Goal: Use online tool/utility: Utilize a website feature to perform a specific function

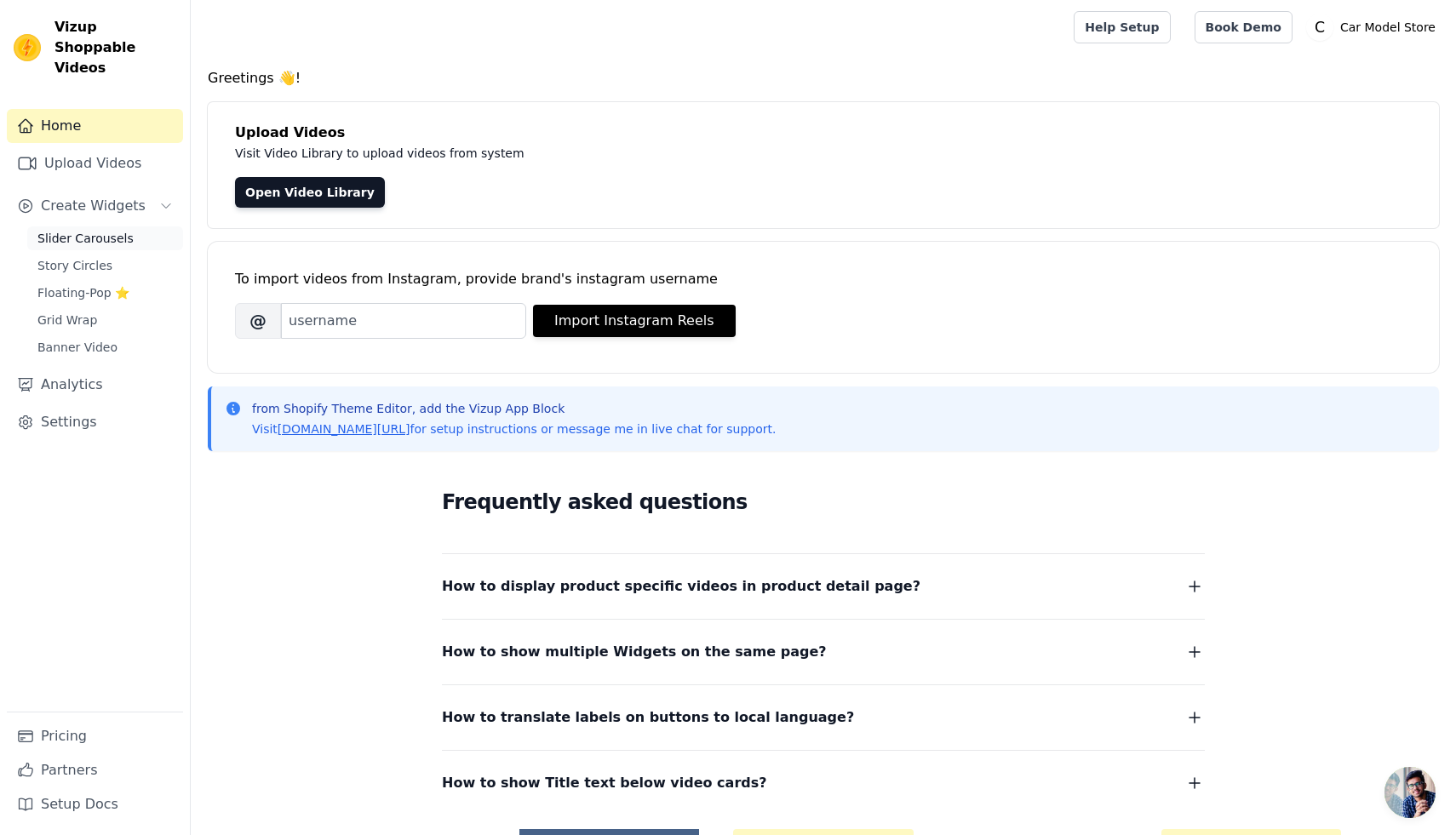
click at [107, 230] on span "Slider Carousels" at bounding box center [86, 239] width 96 height 17
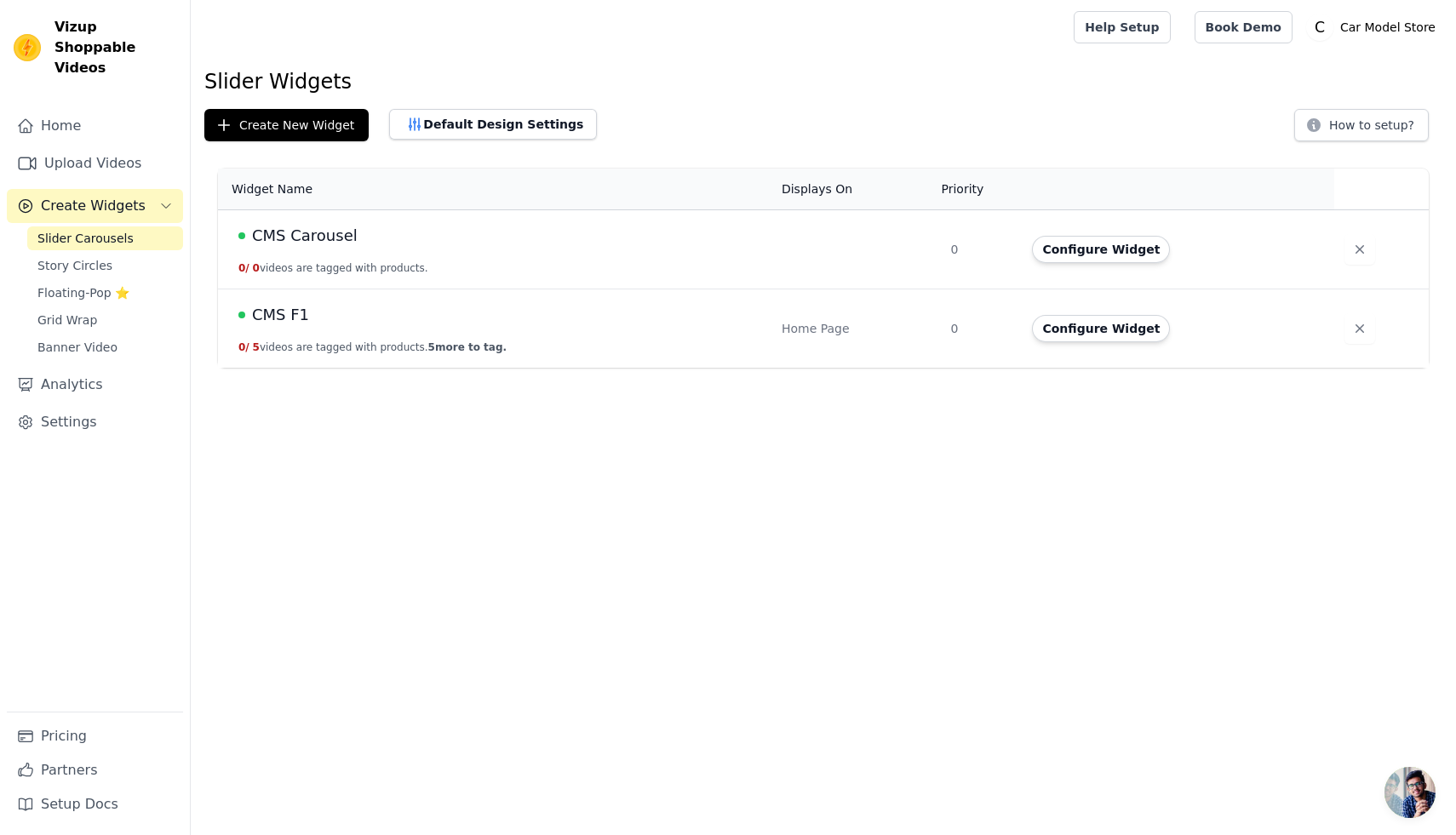
click at [270, 319] on span "CMS F1" at bounding box center [281, 315] width 57 height 24
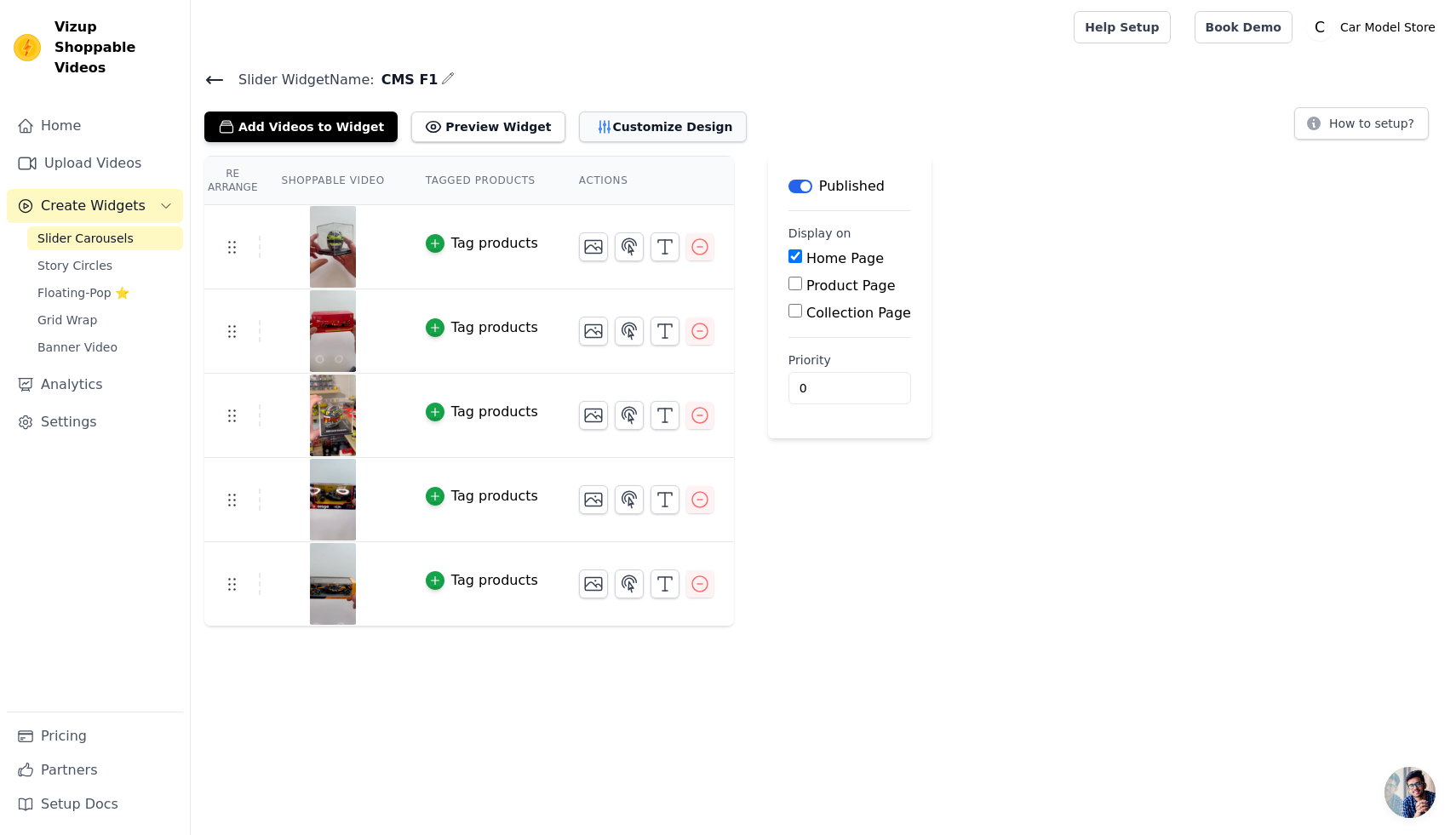
click at [644, 136] on button "Customize Design" at bounding box center [662, 127] width 167 height 31
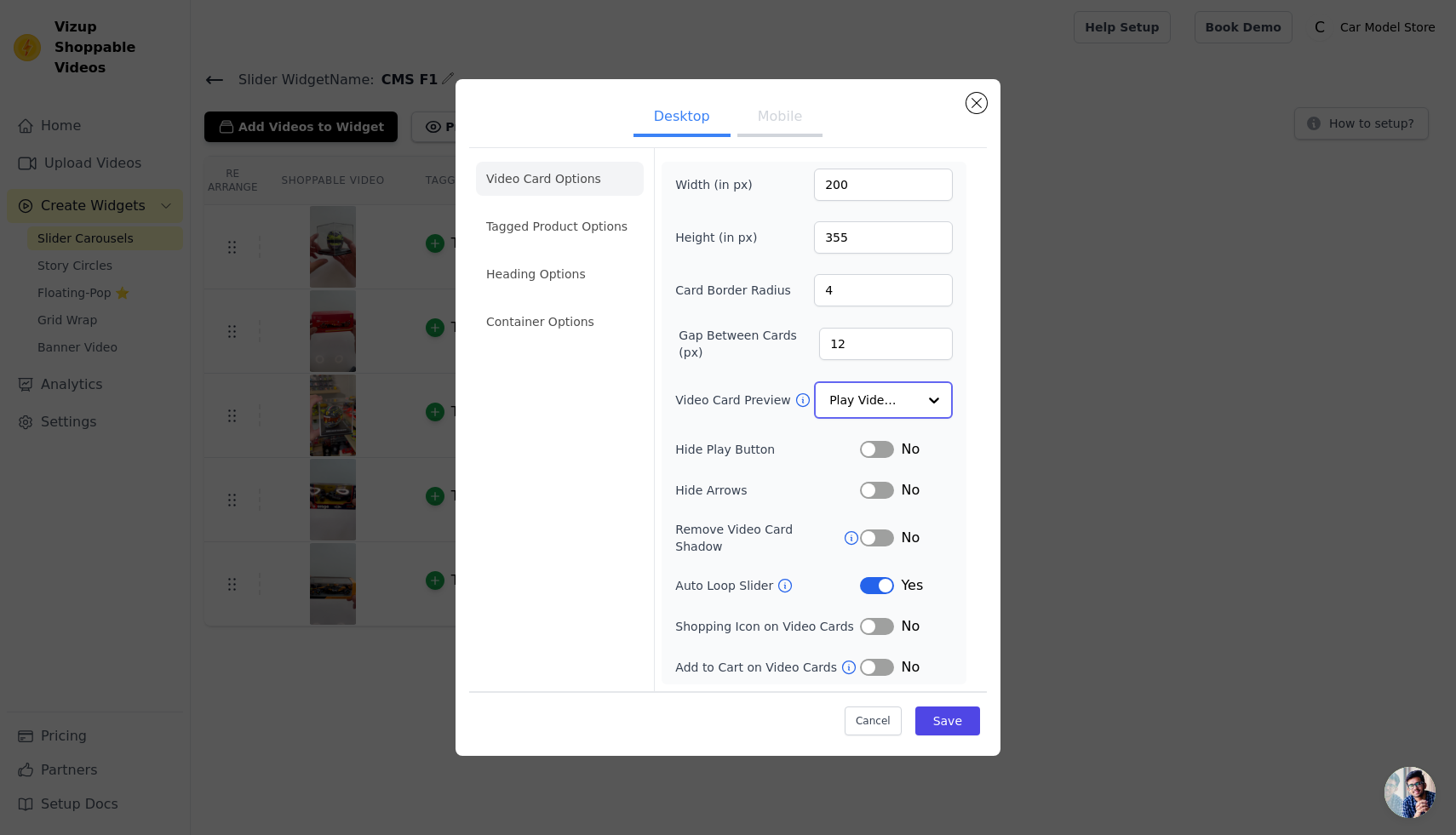
click at [932, 405] on div at bounding box center [934, 400] width 34 height 34
click at [992, 409] on div "Desktop Mobile Video Card Options Tagged Product Options Heading Options Contai…" at bounding box center [728, 417] width 545 height 675
click at [560, 306] on li "Tagged Product Options" at bounding box center [559, 323] width 167 height 34
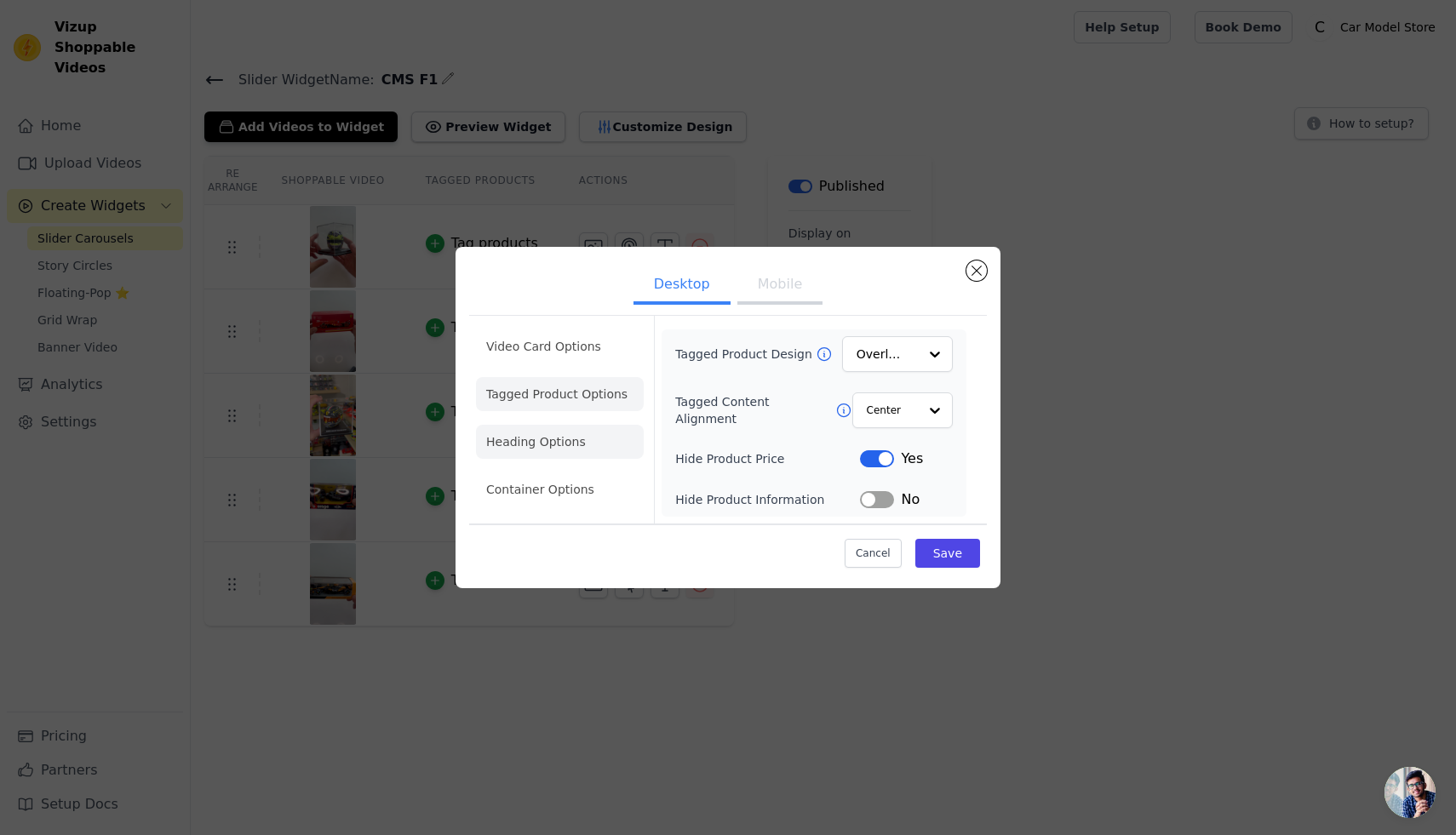
click at [560, 433] on li "Heading Options" at bounding box center [559, 442] width 167 height 34
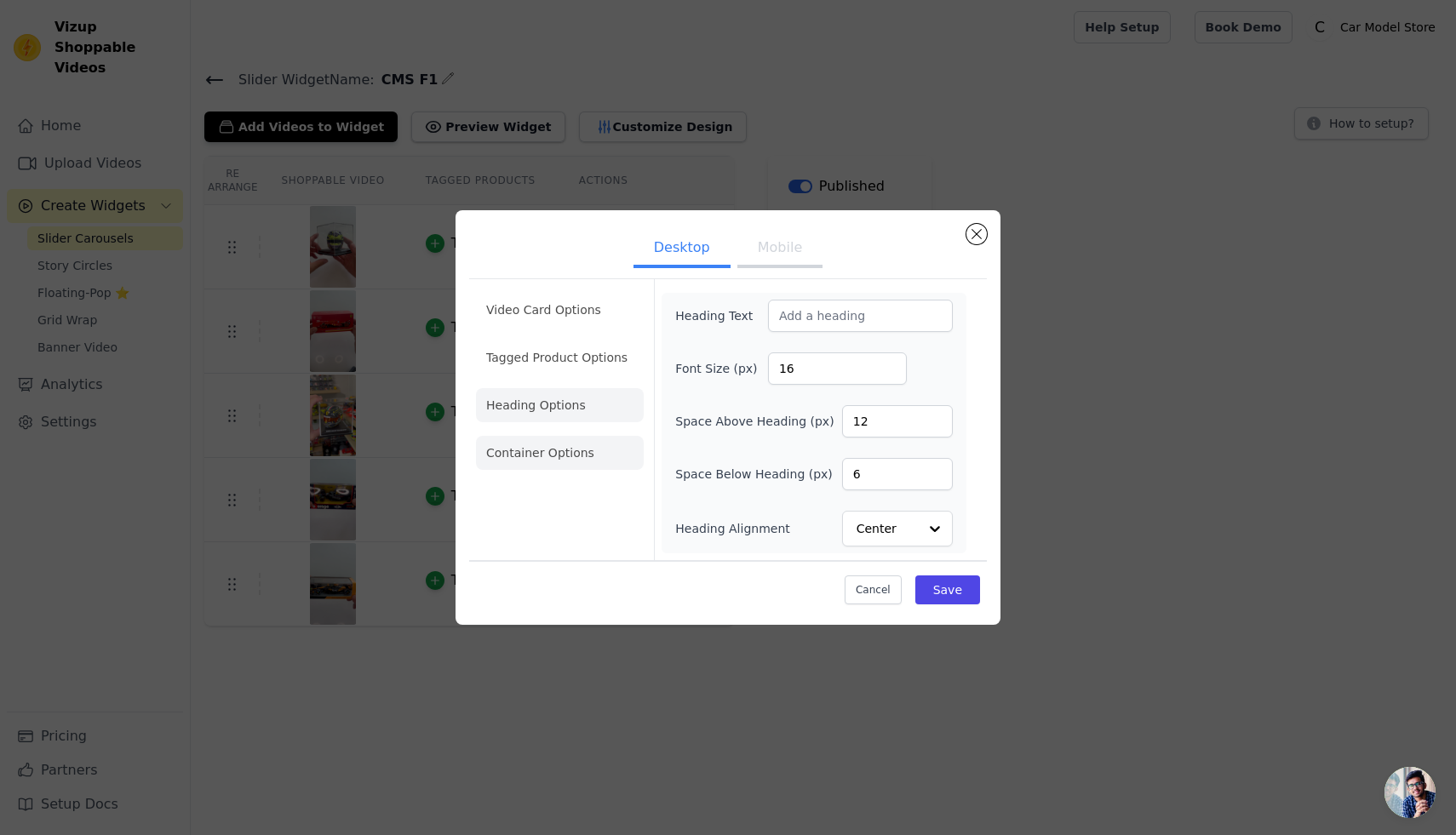
click at [557, 445] on li "Container Options" at bounding box center [559, 453] width 167 height 34
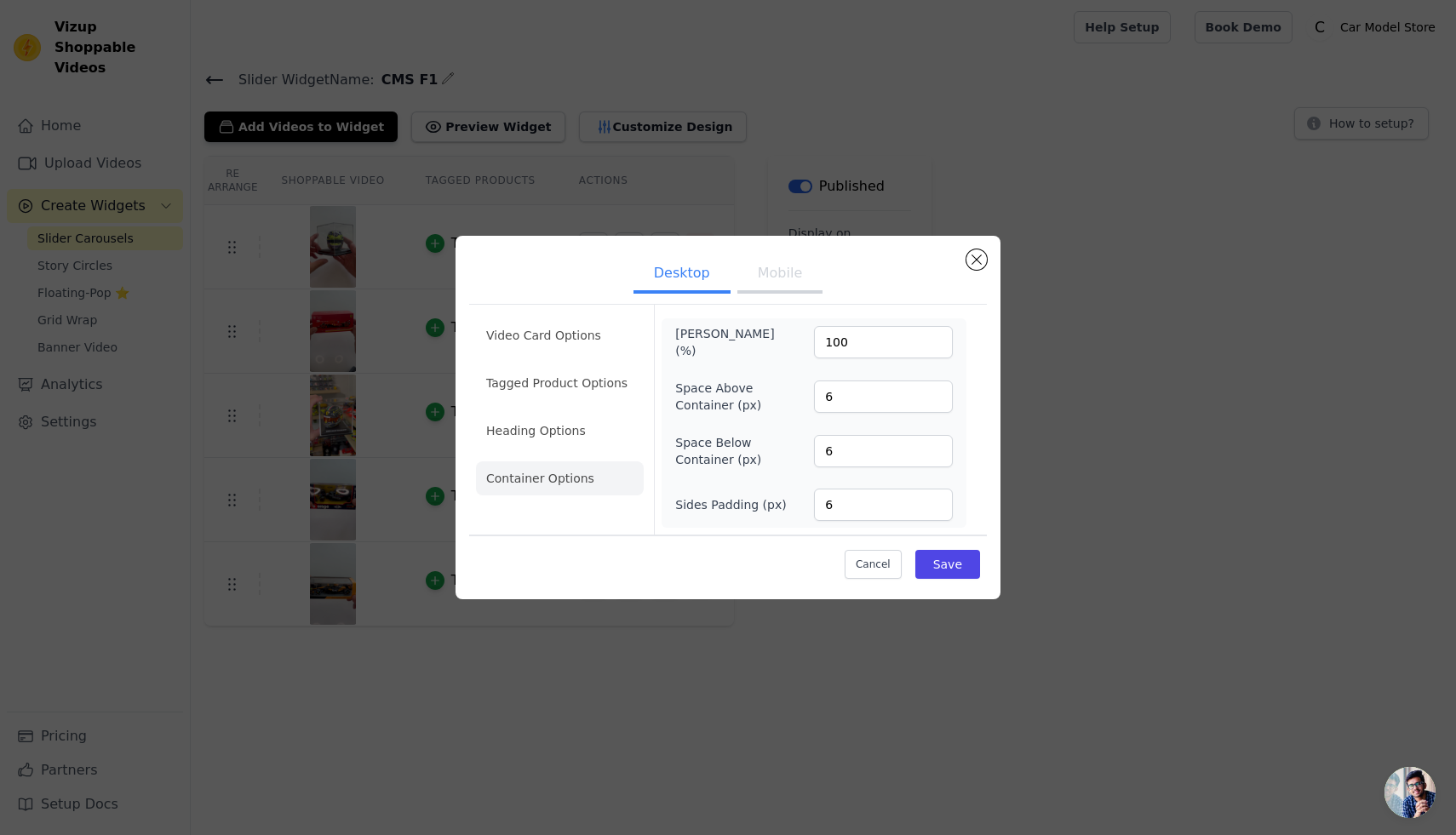
click at [771, 265] on button "Mobile" at bounding box center [780, 275] width 85 height 38
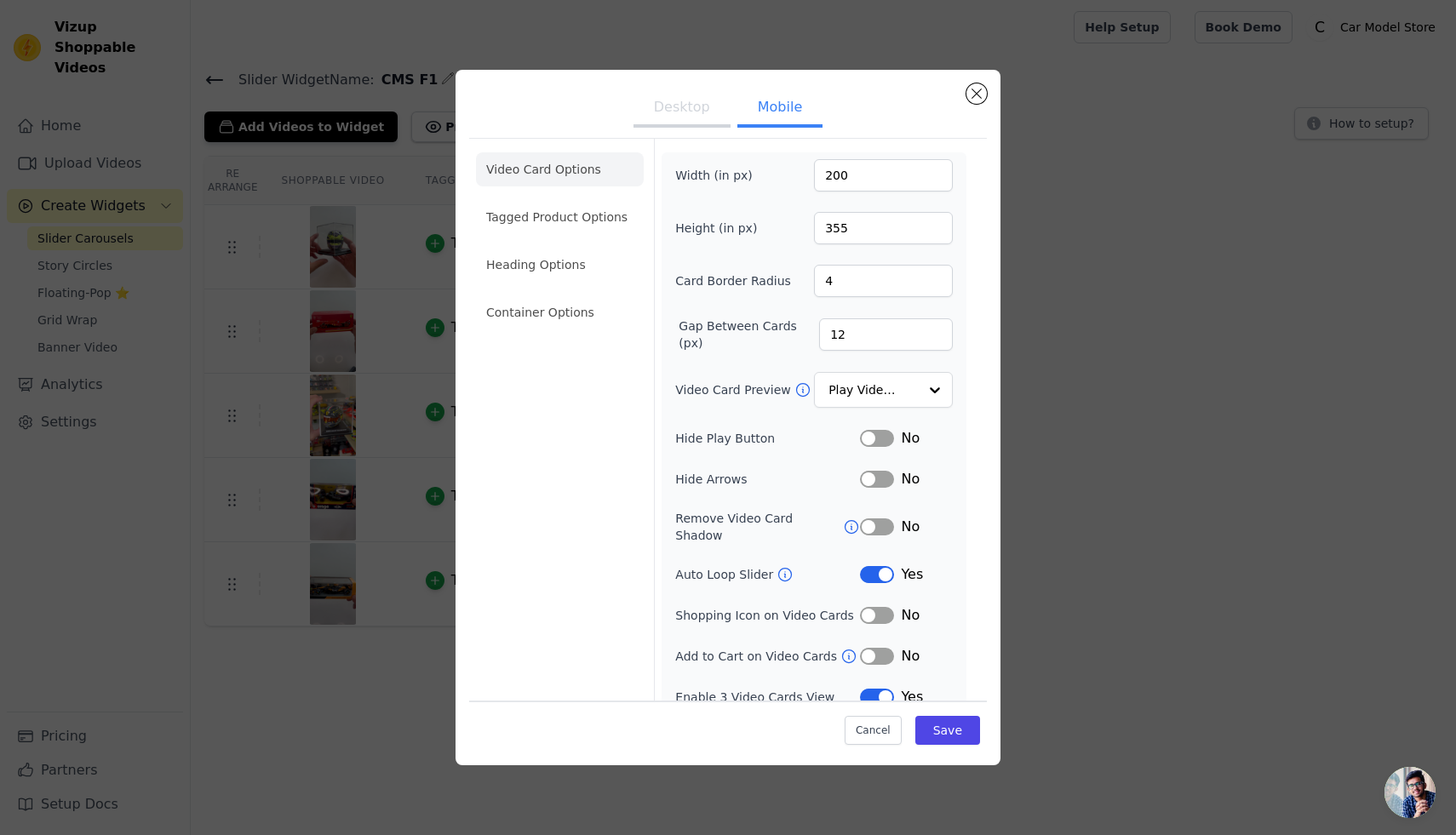
scroll to position [7, 0]
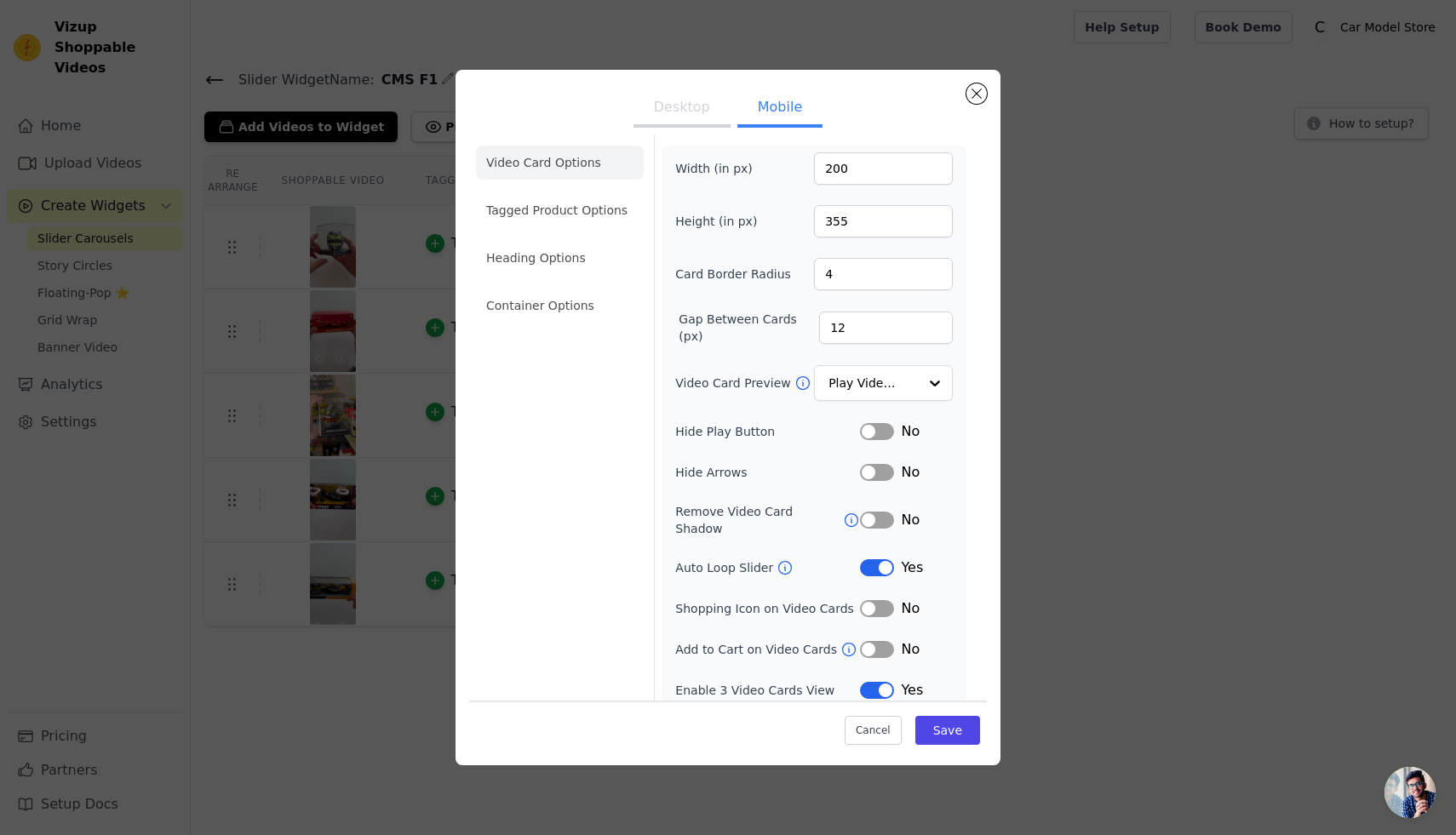
click at [879, 682] on button "Label" at bounding box center [877, 691] width 34 height 17
click at [965, 730] on button "Save" at bounding box center [947, 730] width 64 height 29
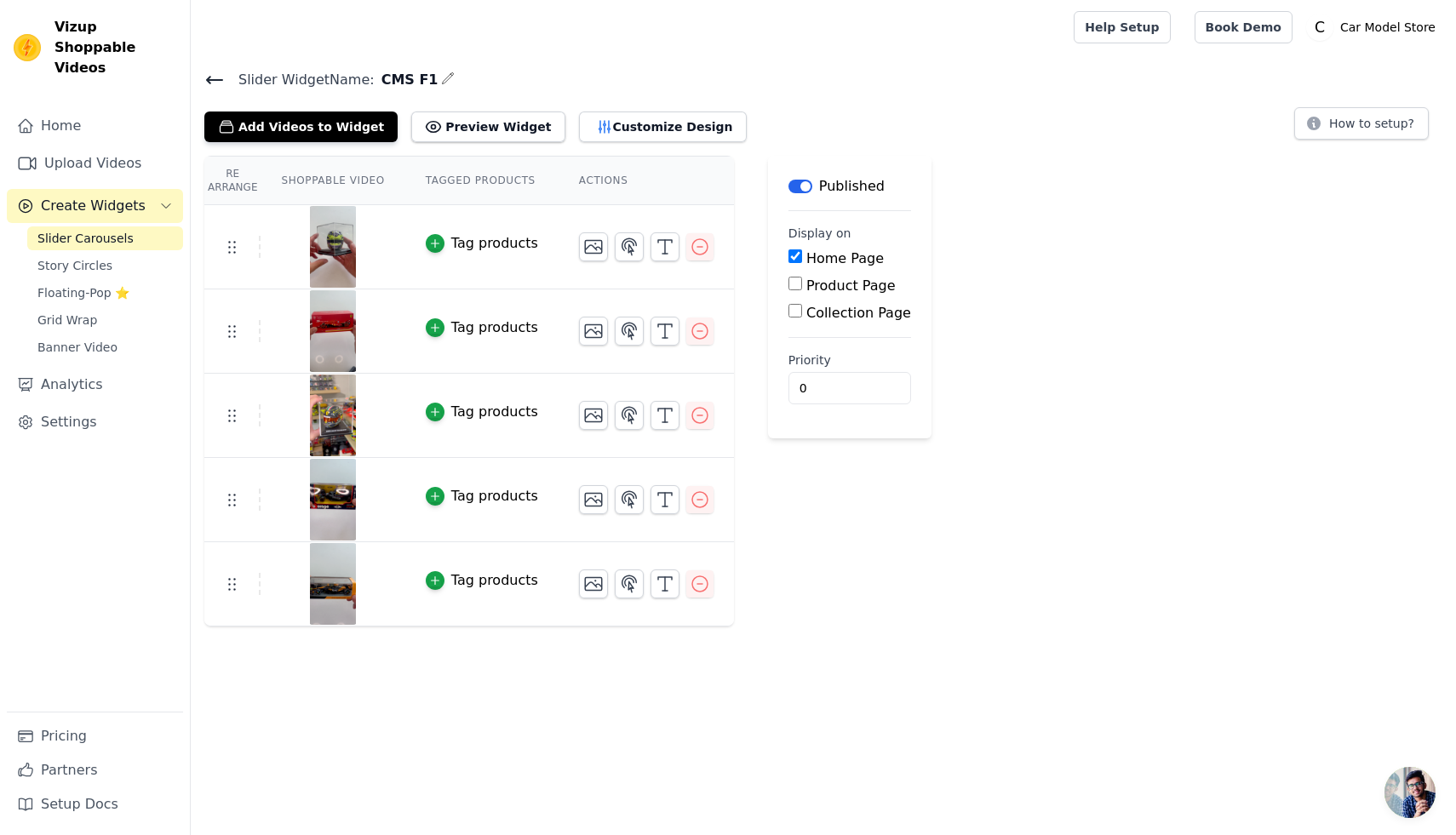
click at [840, 549] on div "Label Published Display on Home Page Product Page Collection Page Priority 0" at bounding box center [850, 391] width 163 height 471
click at [612, 118] on button "Customize Design" at bounding box center [662, 127] width 167 height 31
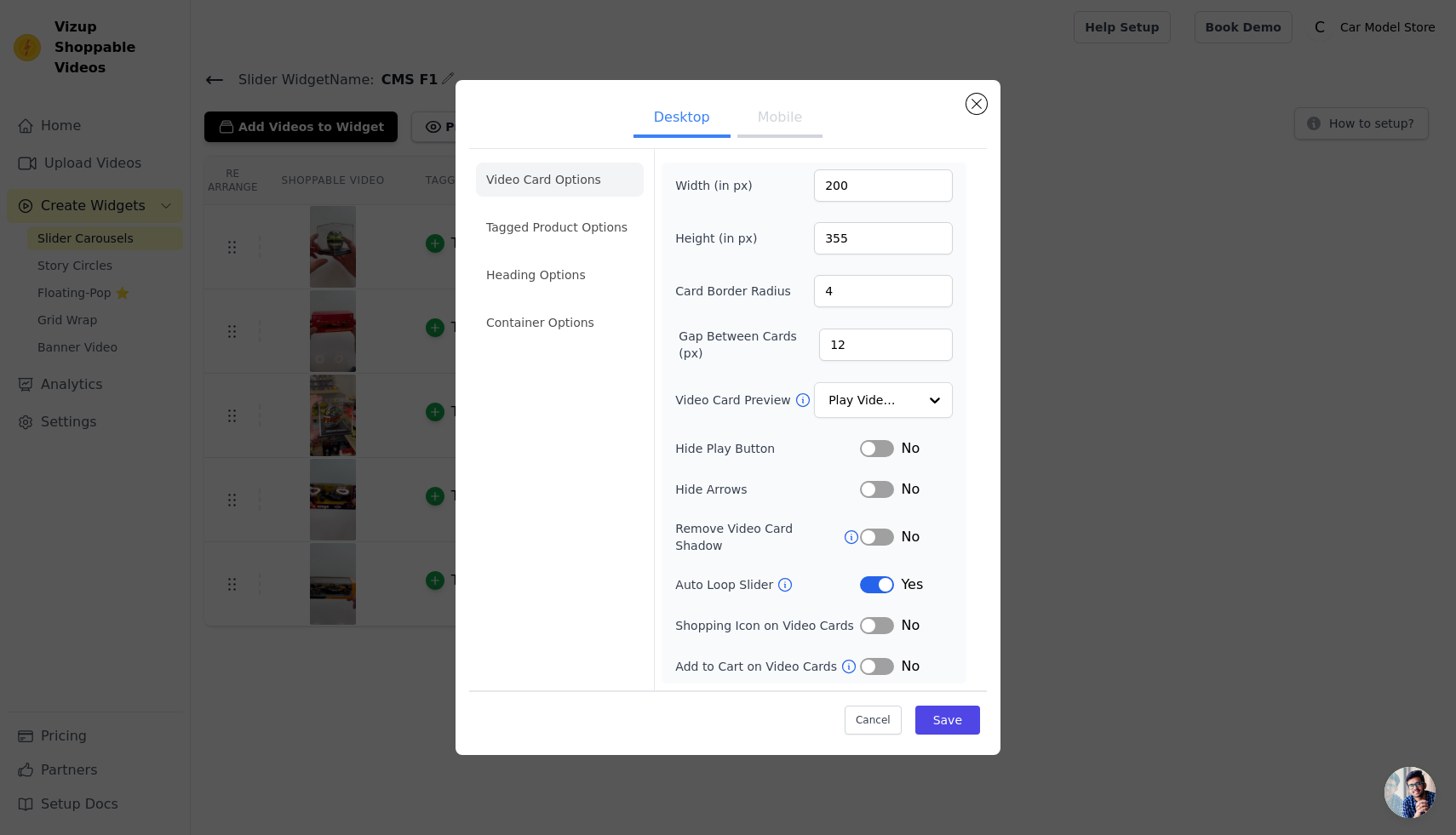
click at [796, 137] on button "Mobile" at bounding box center [780, 119] width 85 height 38
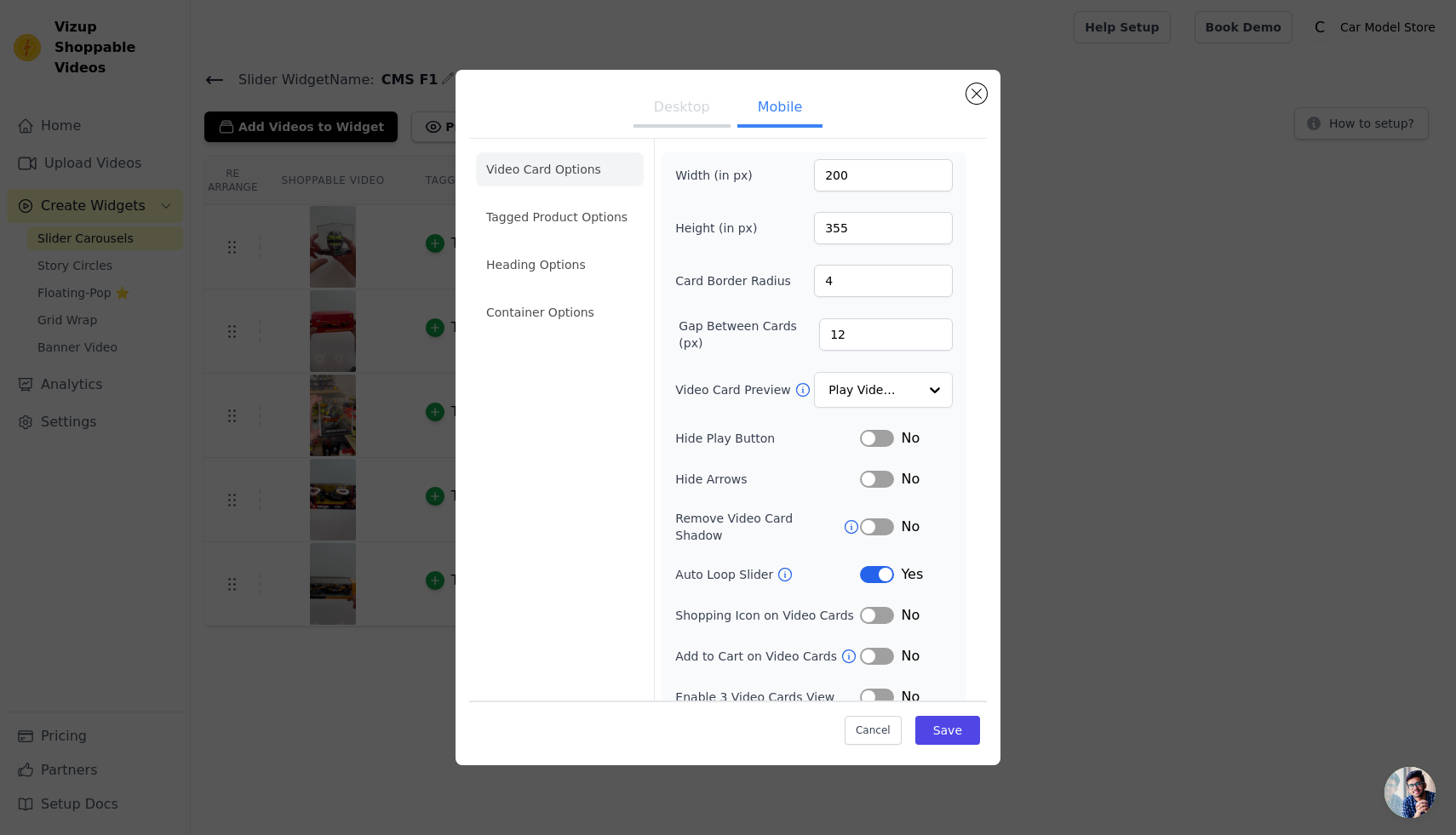
click at [701, 97] on button "Desktop" at bounding box center [682, 109] width 97 height 38
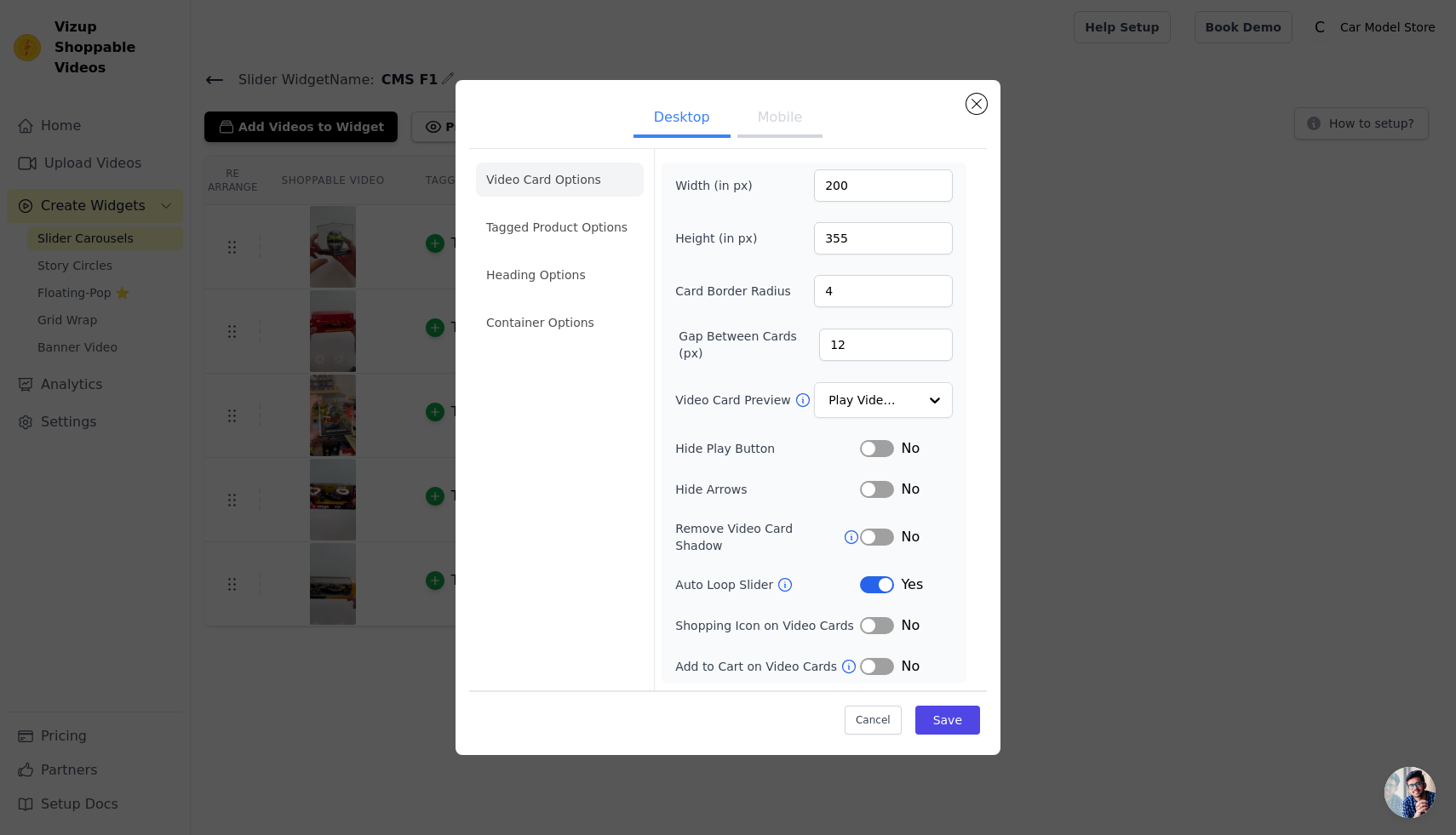
click at [764, 111] on button "Mobile" at bounding box center [780, 119] width 85 height 38
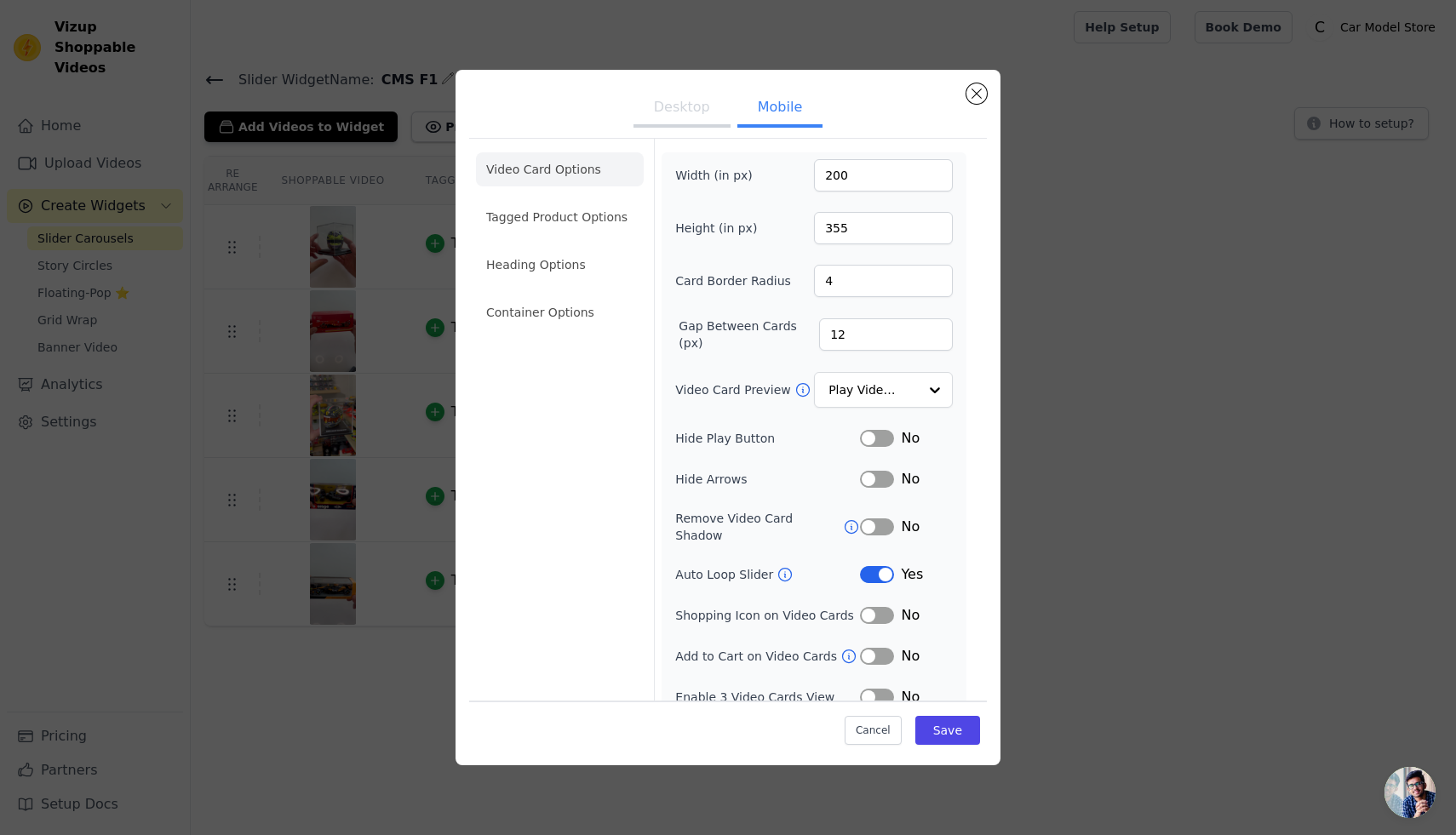
click at [678, 113] on button "Desktop" at bounding box center [682, 109] width 97 height 38
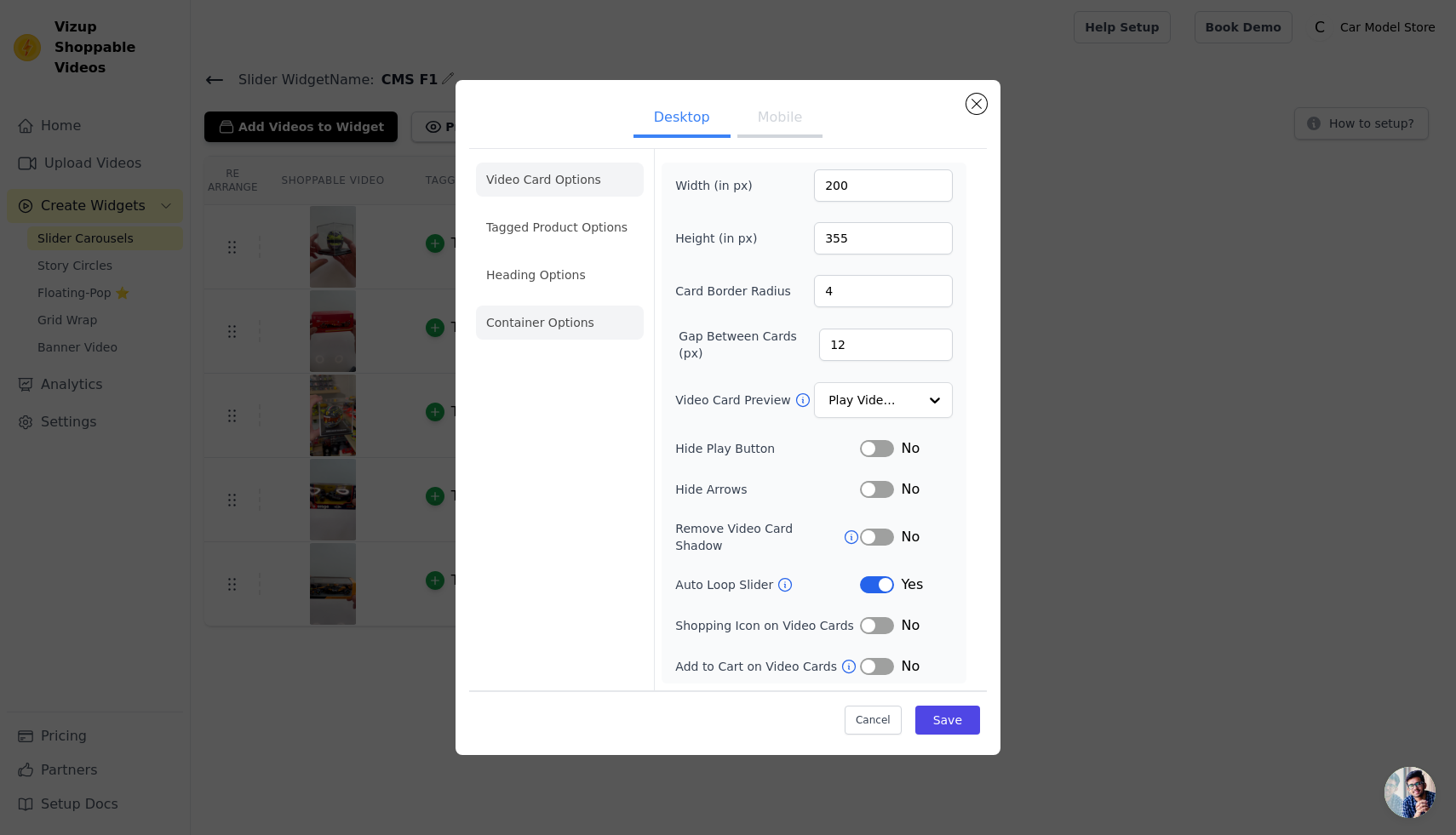
click at [554, 323] on li "Container Options" at bounding box center [559, 323] width 167 height 34
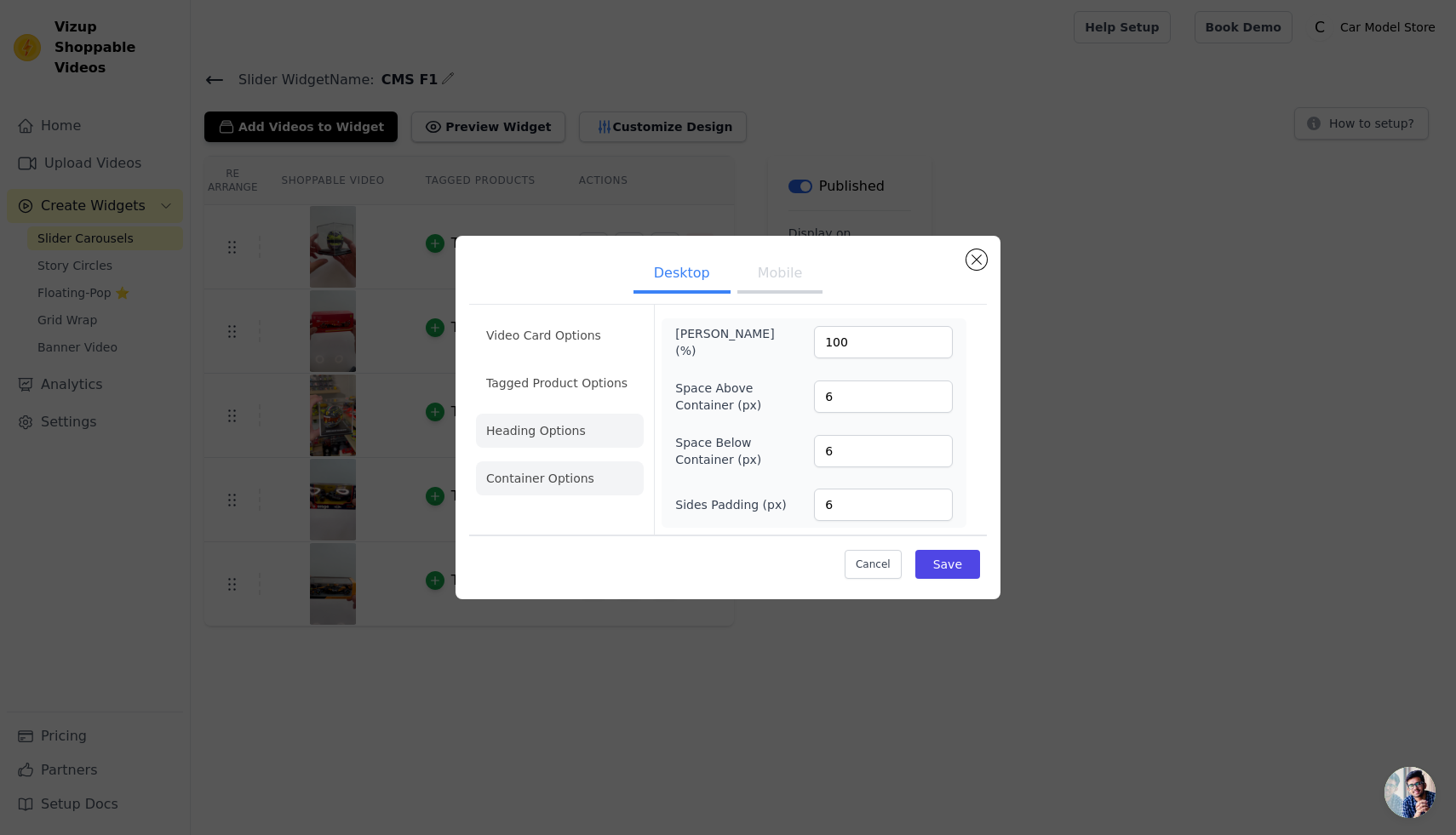
click at [527, 438] on li "Heading Options" at bounding box center [559, 431] width 167 height 34
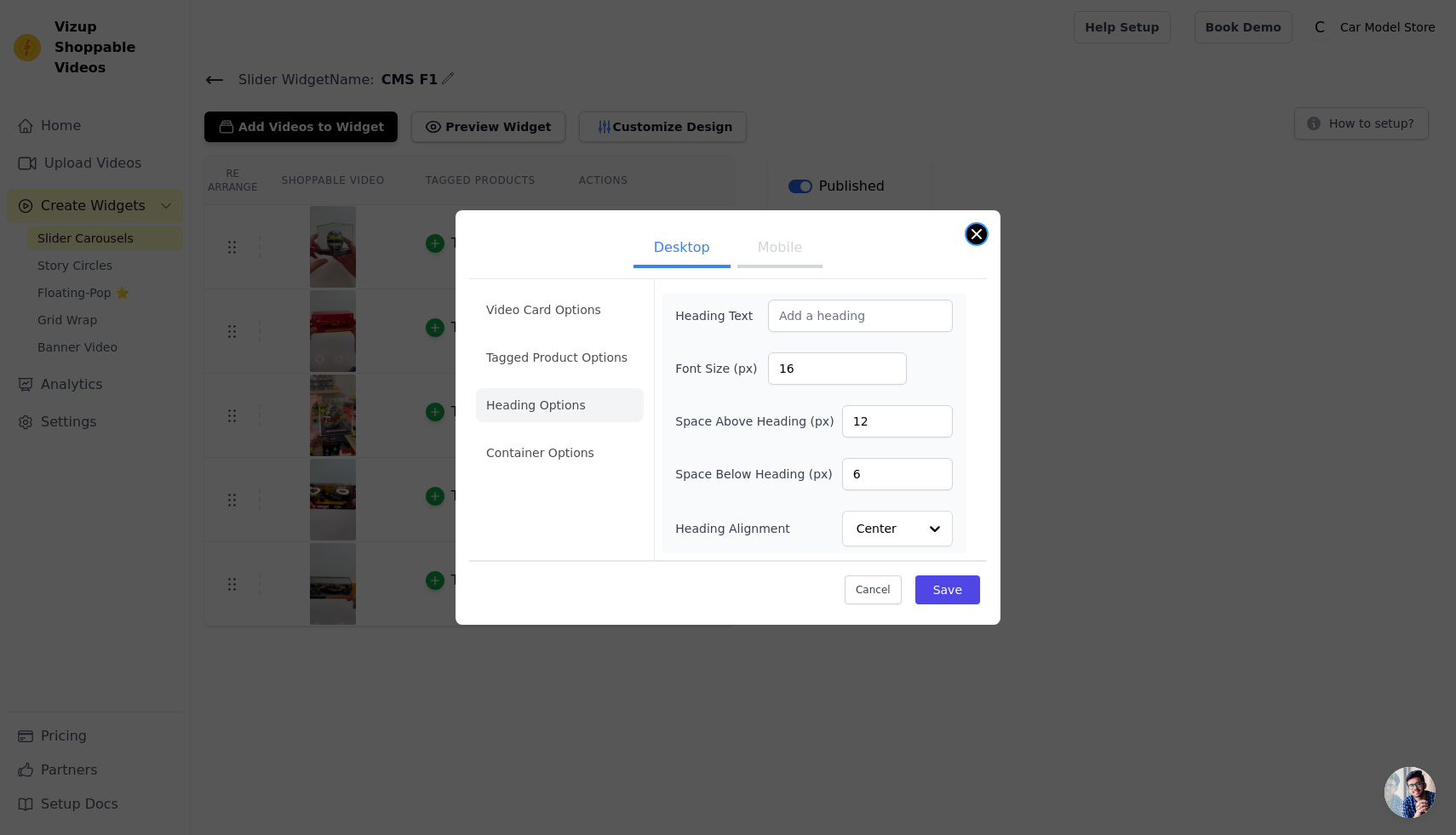
click at [970, 239] on button "Close modal" at bounding box center [977, 234] width 21 height 21
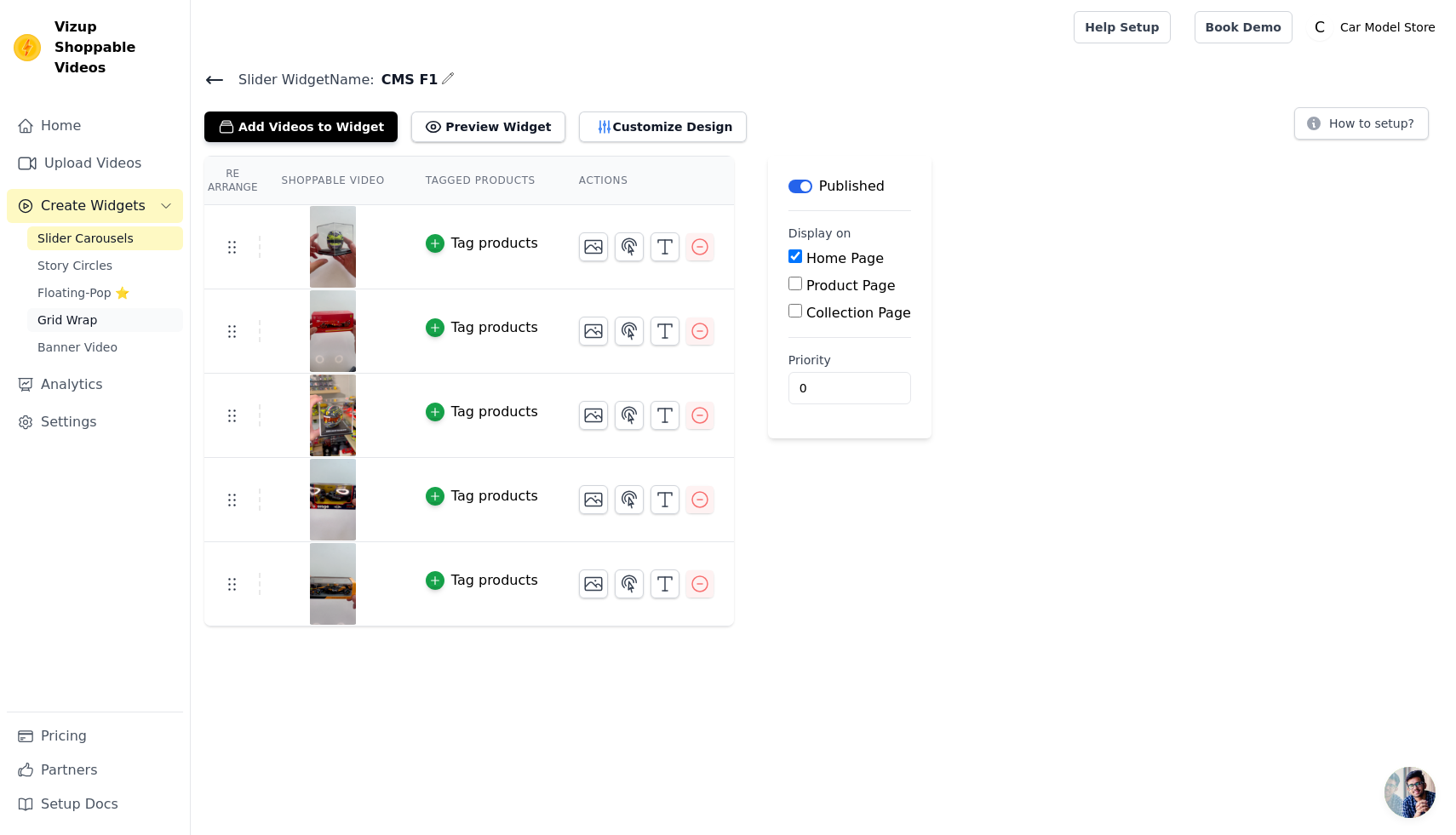
click at [64, 312] on span "Grid Wrap" at bounding box center [67, 320] width 59 height 17
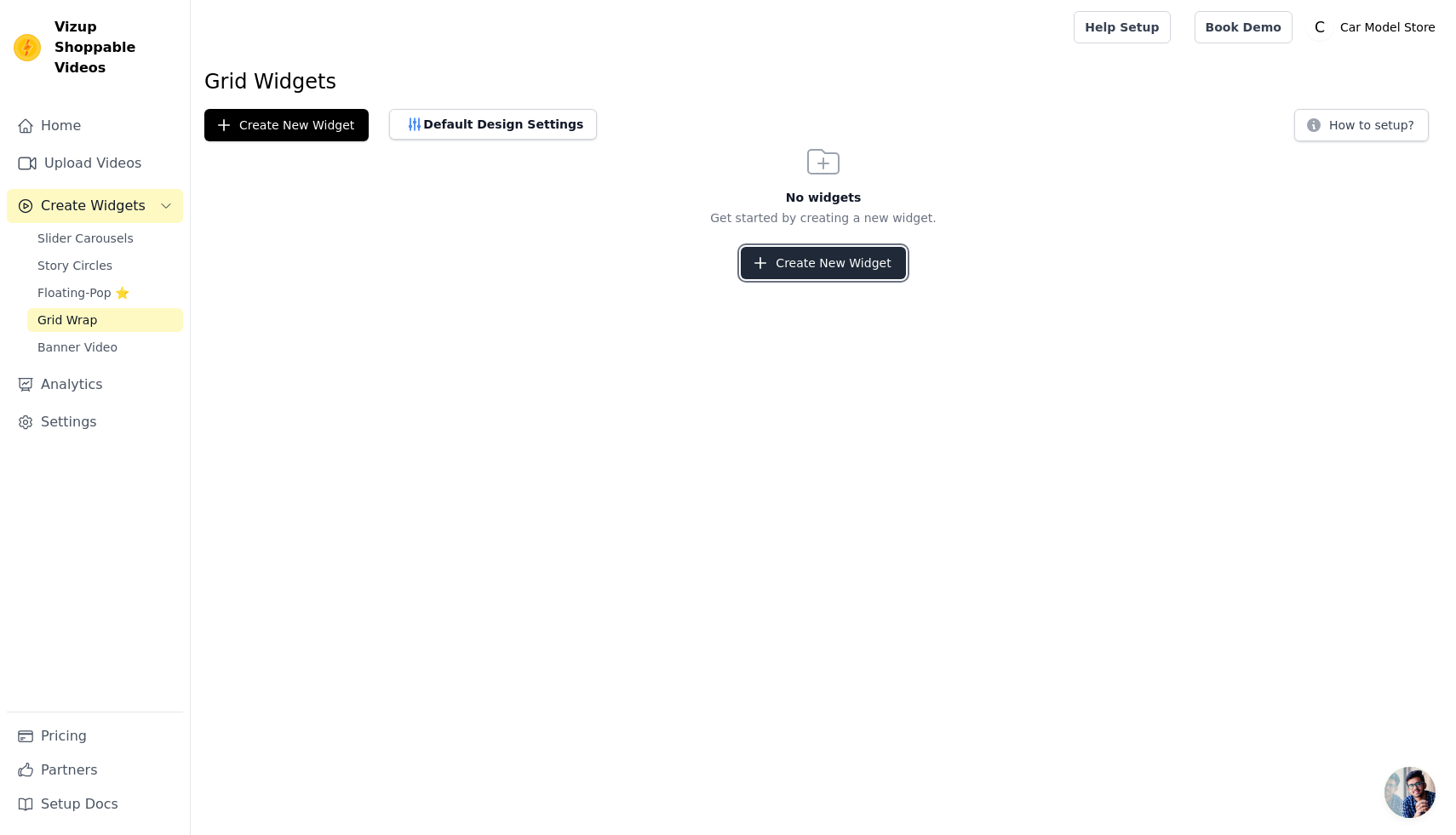
click at [857, 275] on button "Create New Widget" at bounding box center [822, 263] width 164 height 33
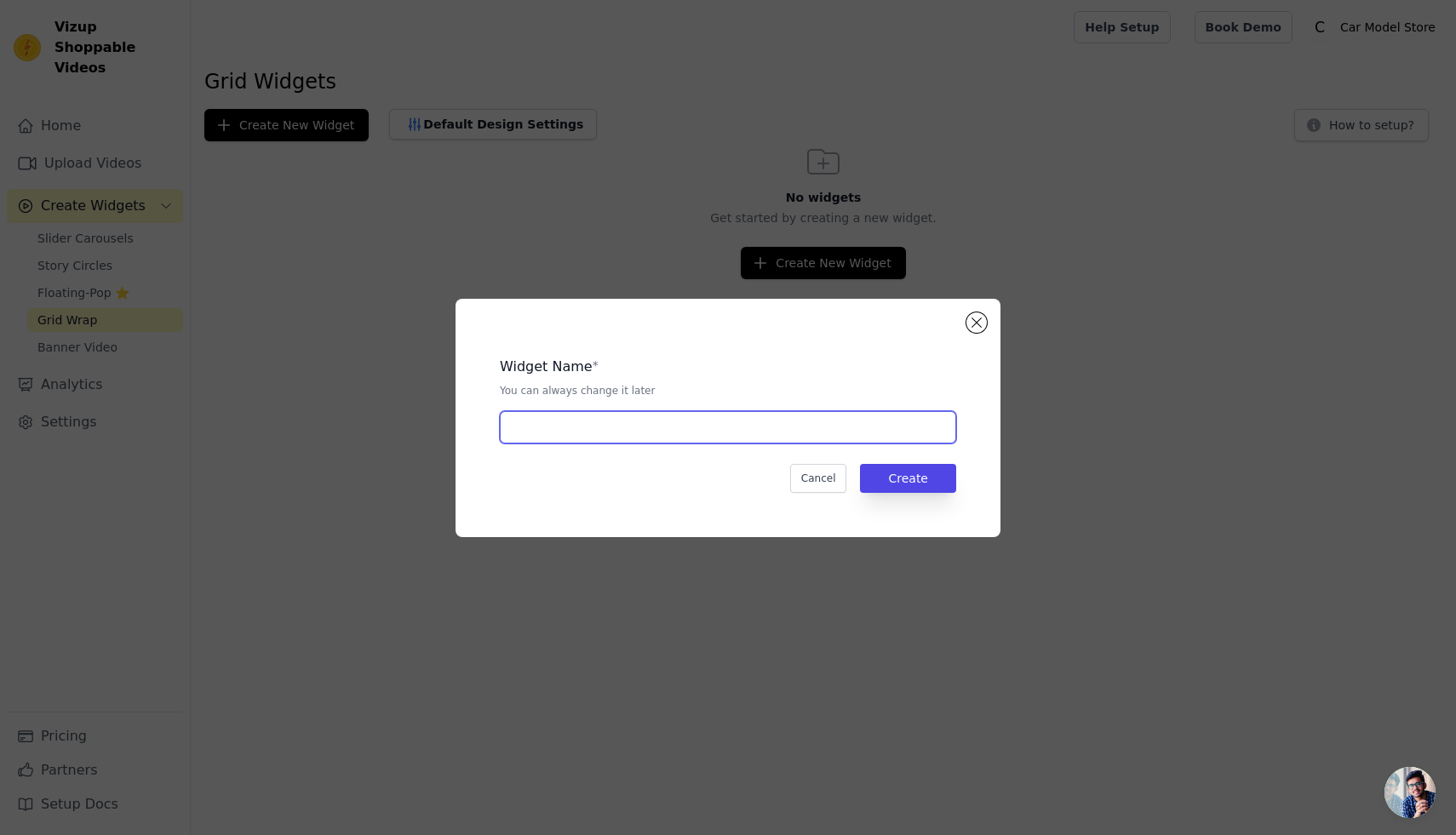
click at [658, 433] on input "text" at bounding box center [728, 427] width 457 height 33
type input "grid wrap preview"
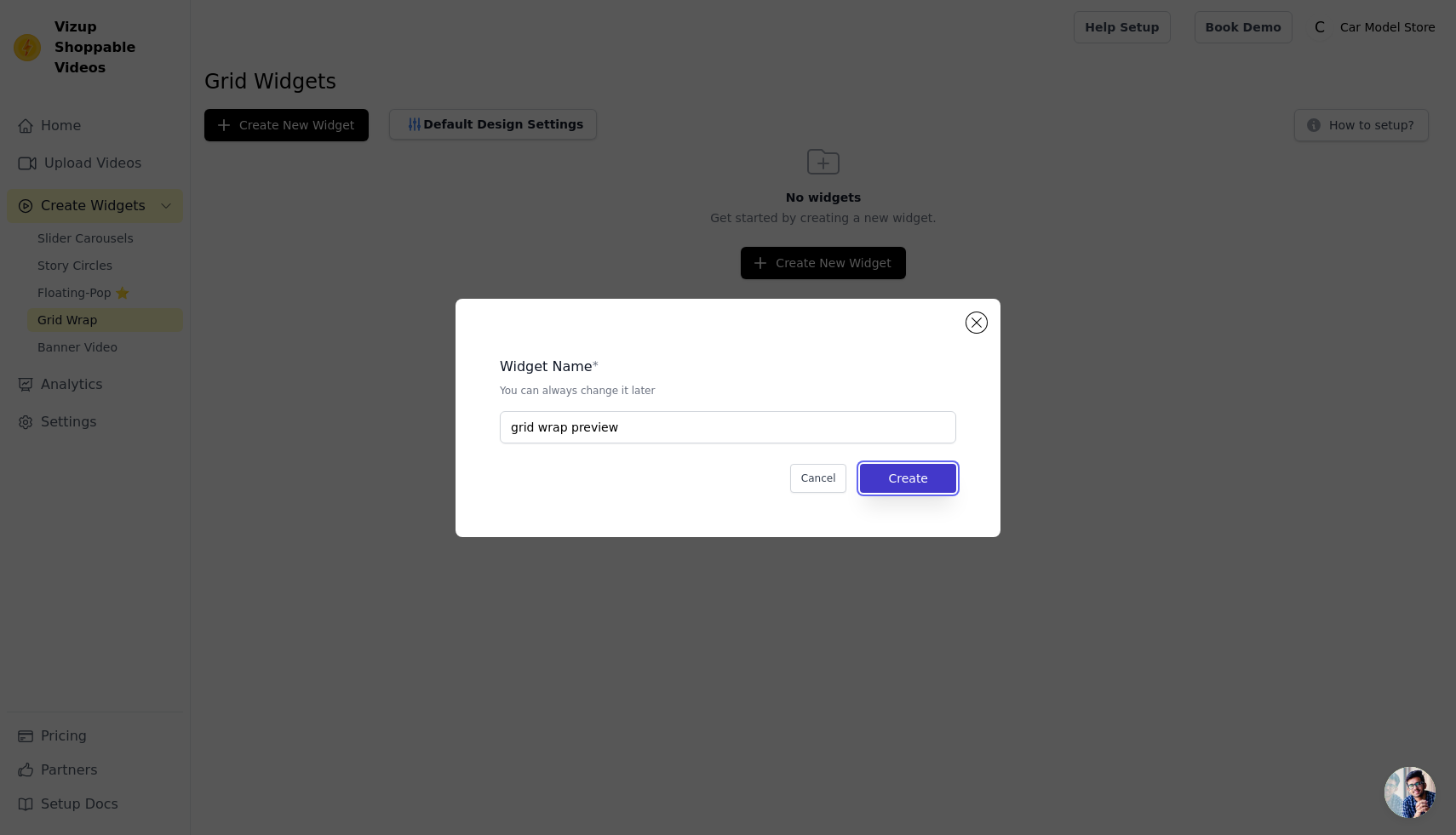
click at [907, 472] on button "Create" at bounding box center [908, 479] width 96 height 29
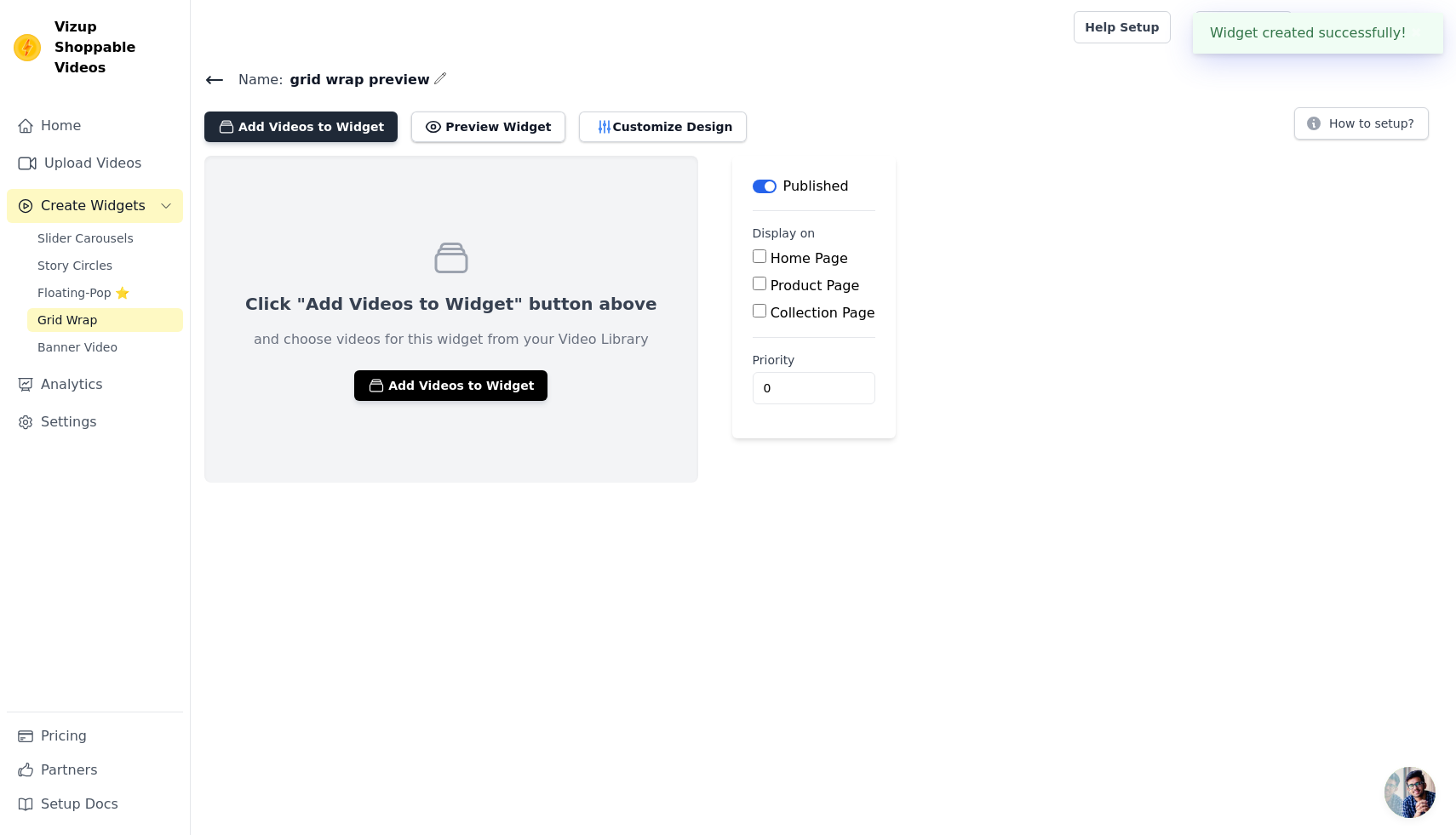
click at [289, 127] on button "Add Videos to Widget" at bounding box center [300, 127] width 193 height 31
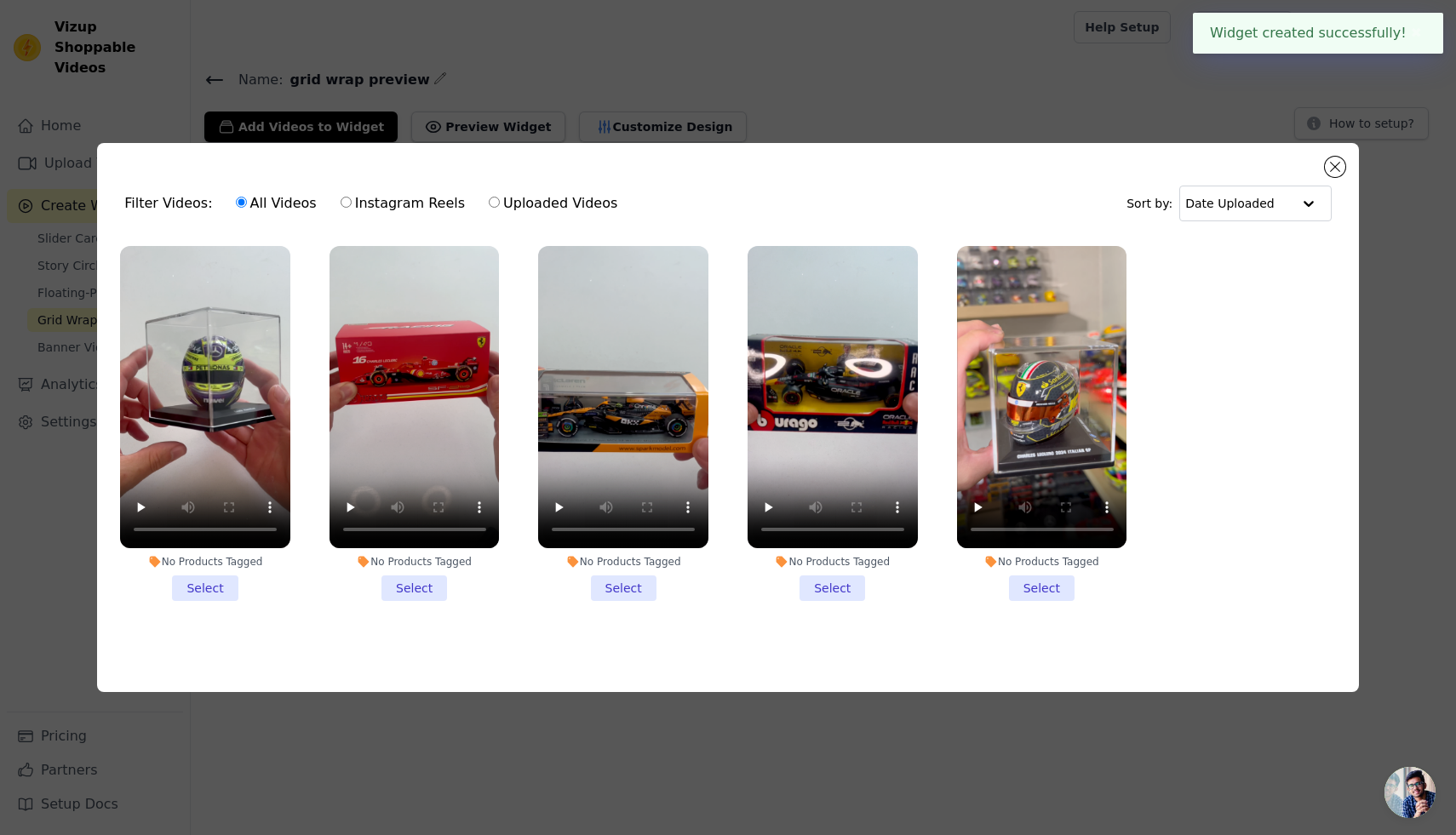
click at [218, 589] on li "No Products Tagged Select" at bounding box center [205, 424] width 170 height 355
click at [0, 0] on input "No Products Tagged Select" at bounding box center [0, 0] width 0 height 0
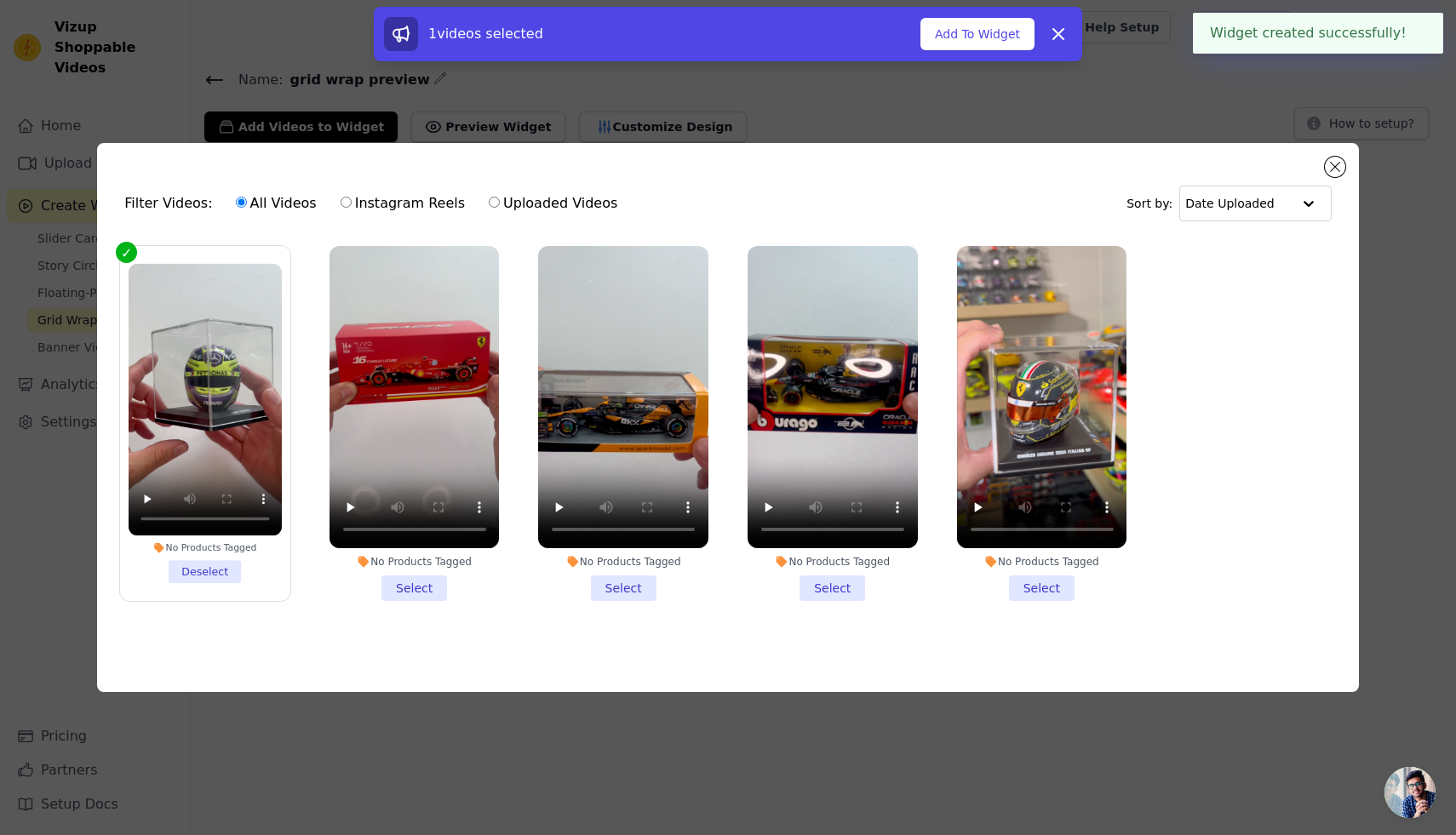
click at [415, 589] on li "No Products Tagged Select" at bounding box center [415, 424] width 170 height 355
click at [0, 0] on input "No Products Tagged Select" at bounding box center [0, 0] width 0 height 0
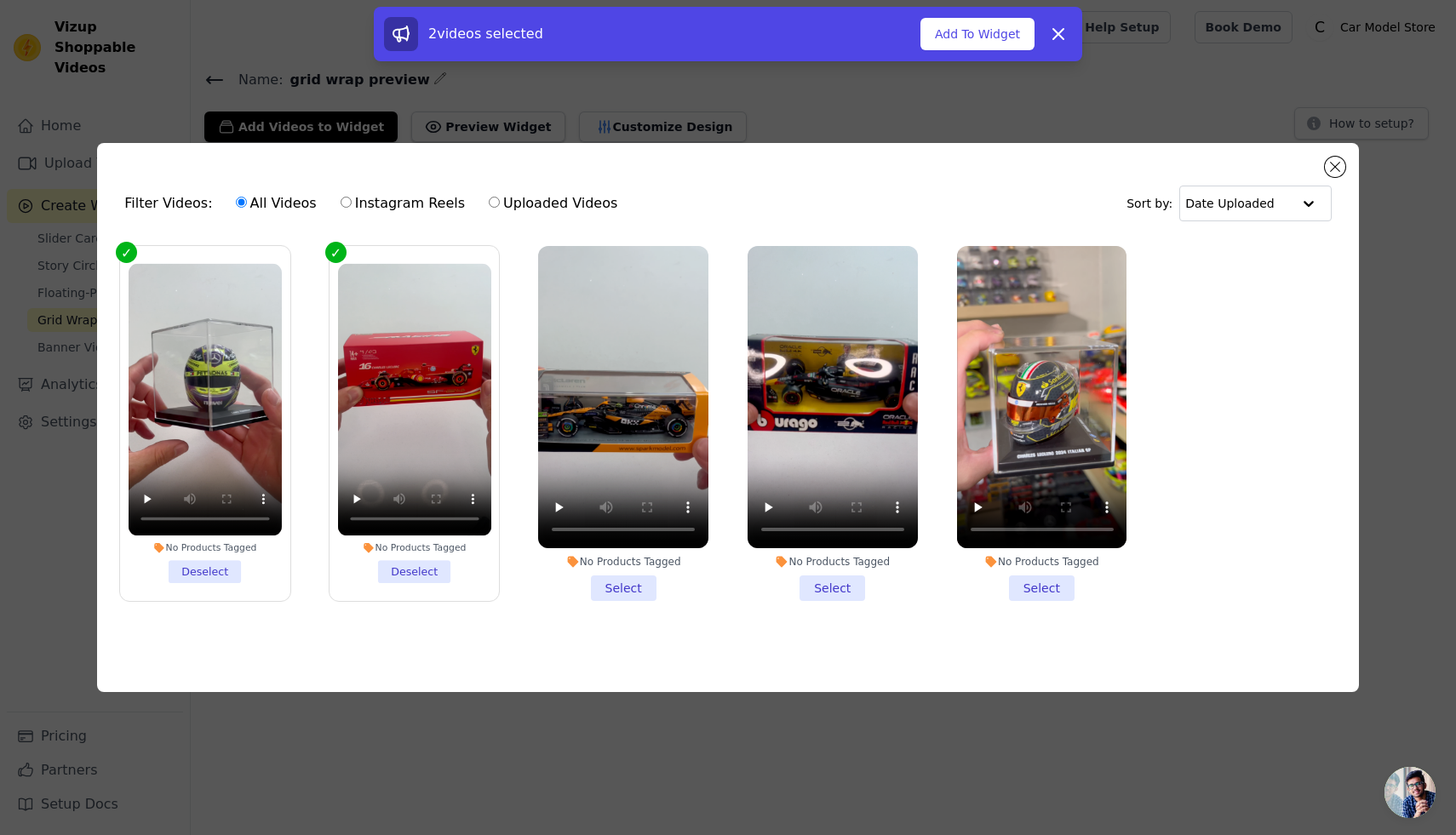
click at [636, 588] on li "No Products Tagged Select" at bounding box center [623, 424] width 170 height 355
click at [0, 0] on input "No Products Tagged Select" at bounding box center [0, 0] width 0 height 0
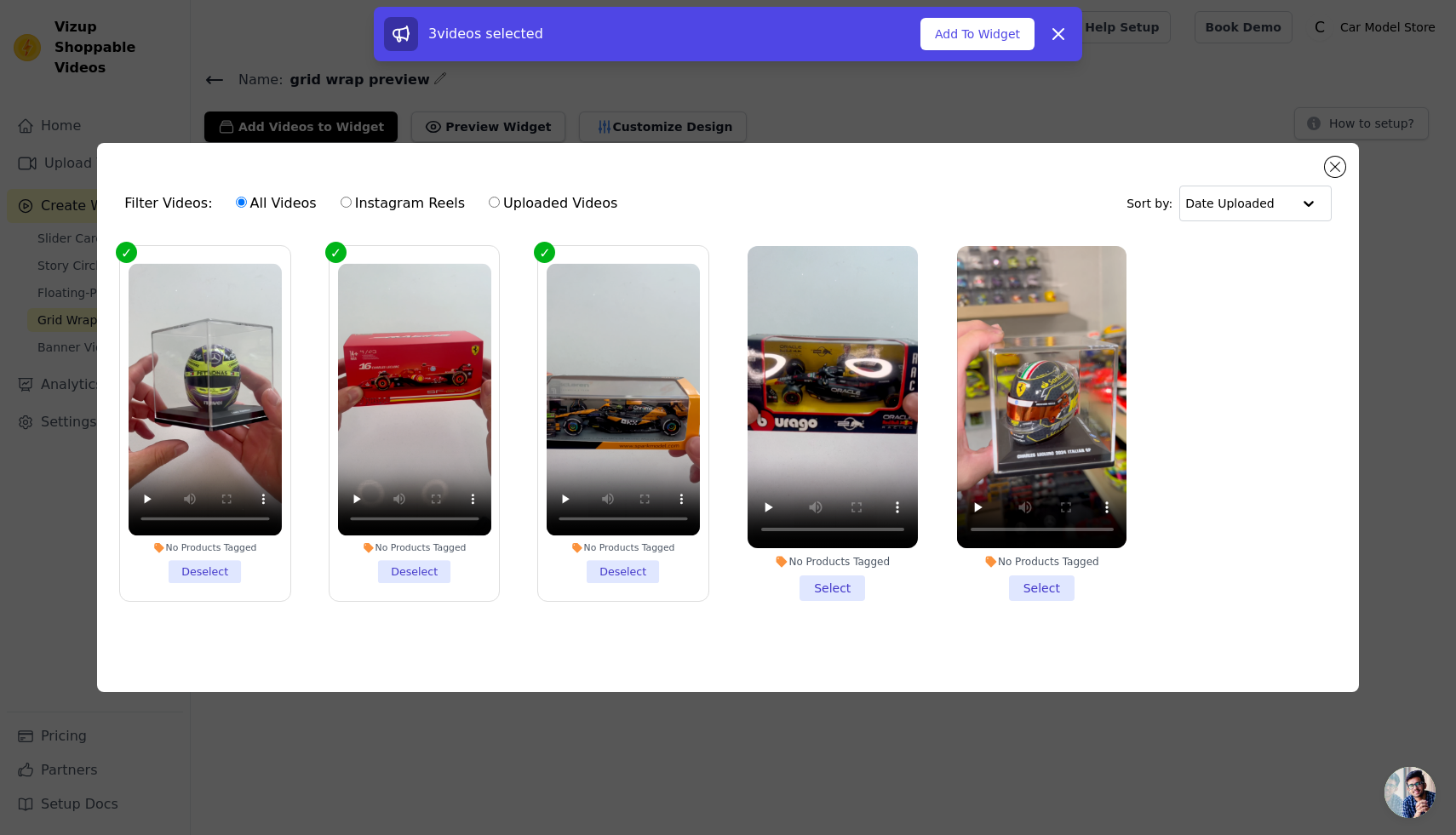
click at [840, 588] on li "No Products Tagged Select" at bounding box center [833, 424] width 170 height 355
click at [0, 0] on input "No Products Tagged Select" at bounding box center [0, 0] width 0 height 0
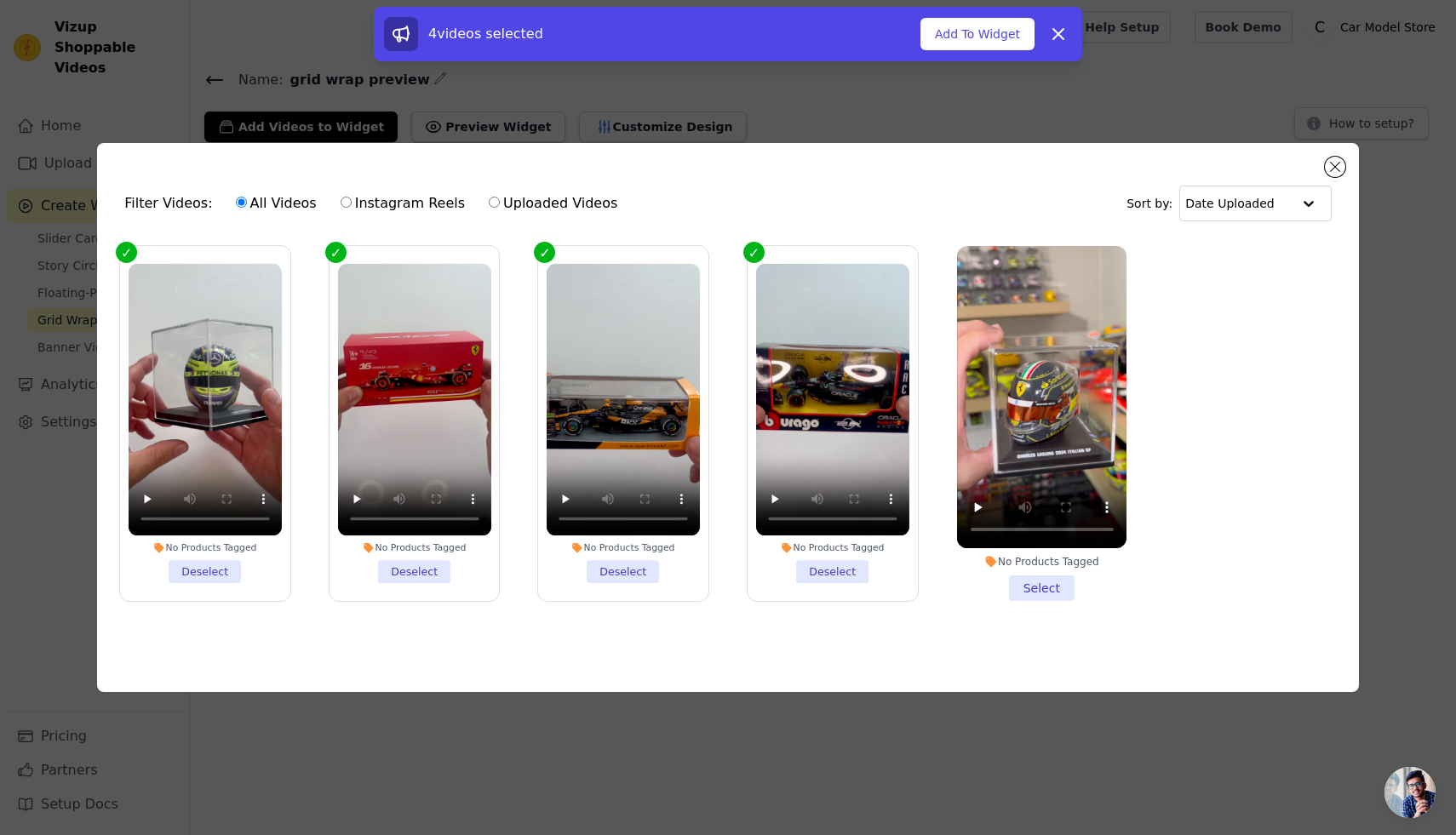
click at [1041, 589] on li "No Products Tagged Select" at bounding box center [1042, 424] width 170 height 355
click at [0, 0] on input "No Products Tagged Select" at bounding box center [0, 0] width 0 height 0
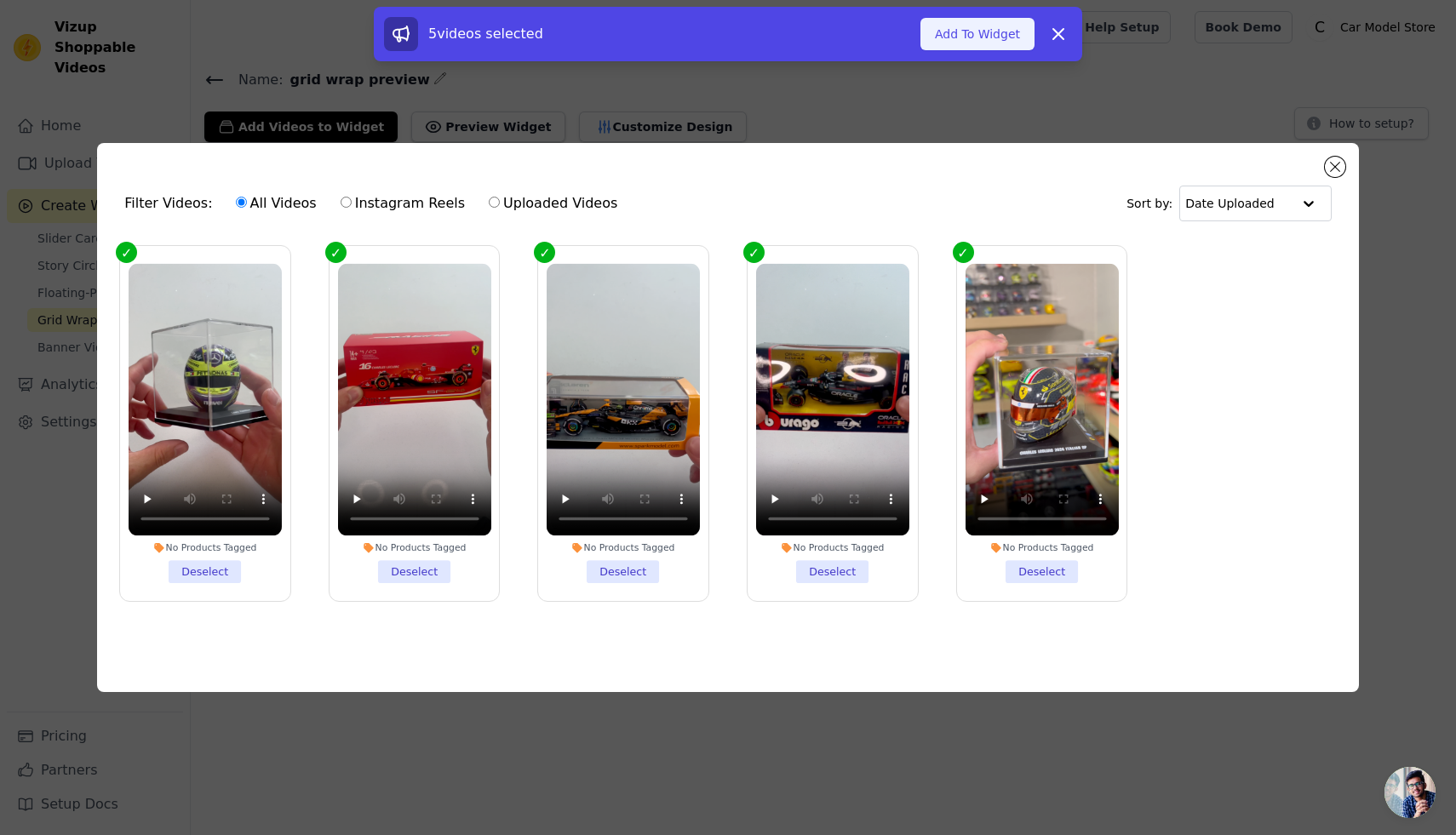
click at [985, 26] on button "Add To Widget" at bounding box center [977, 34] width 114 height 33
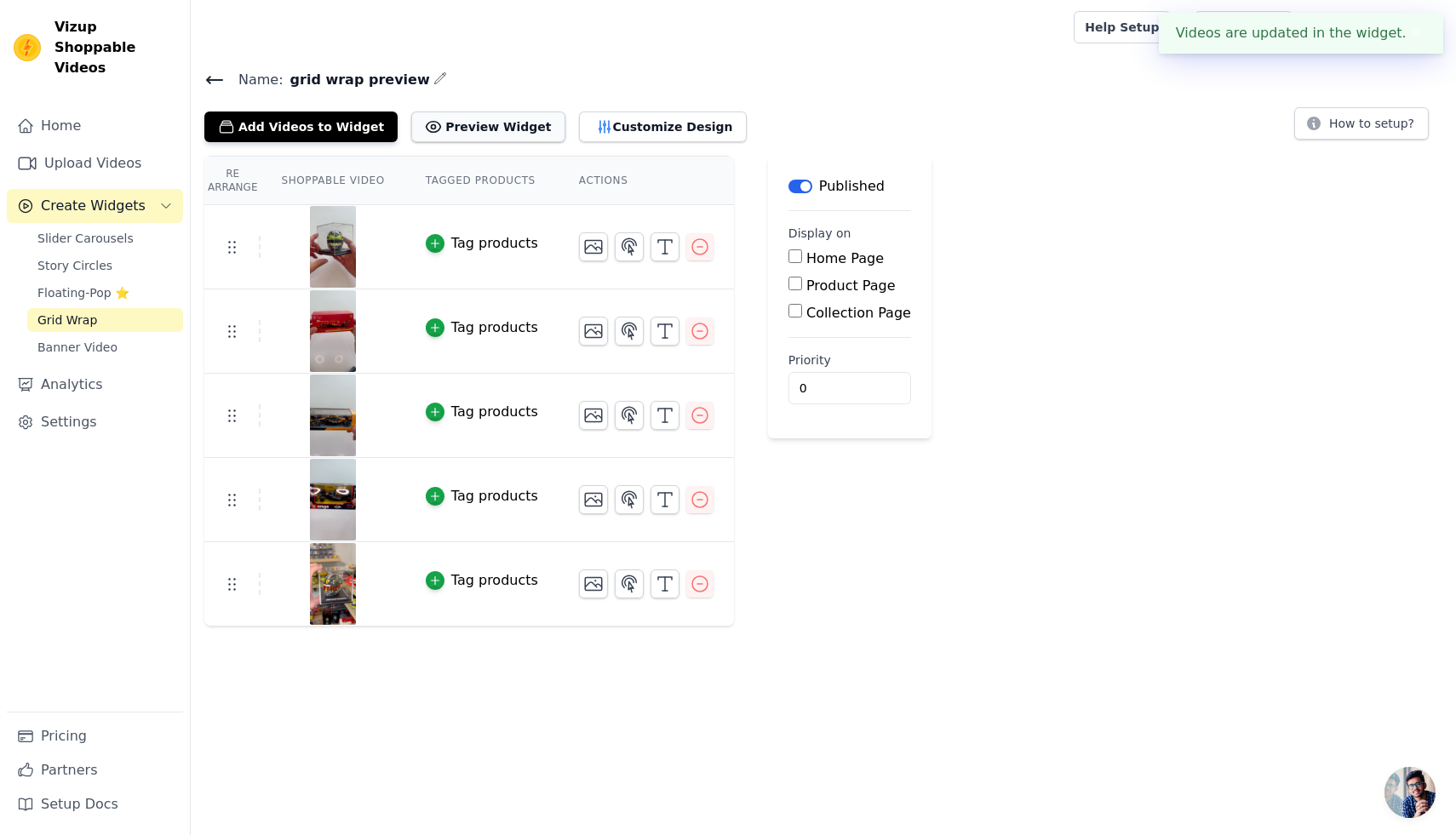
click at [515, 119] on button "Preview Widget" at bounding box center [488, 127] width 154 height 31
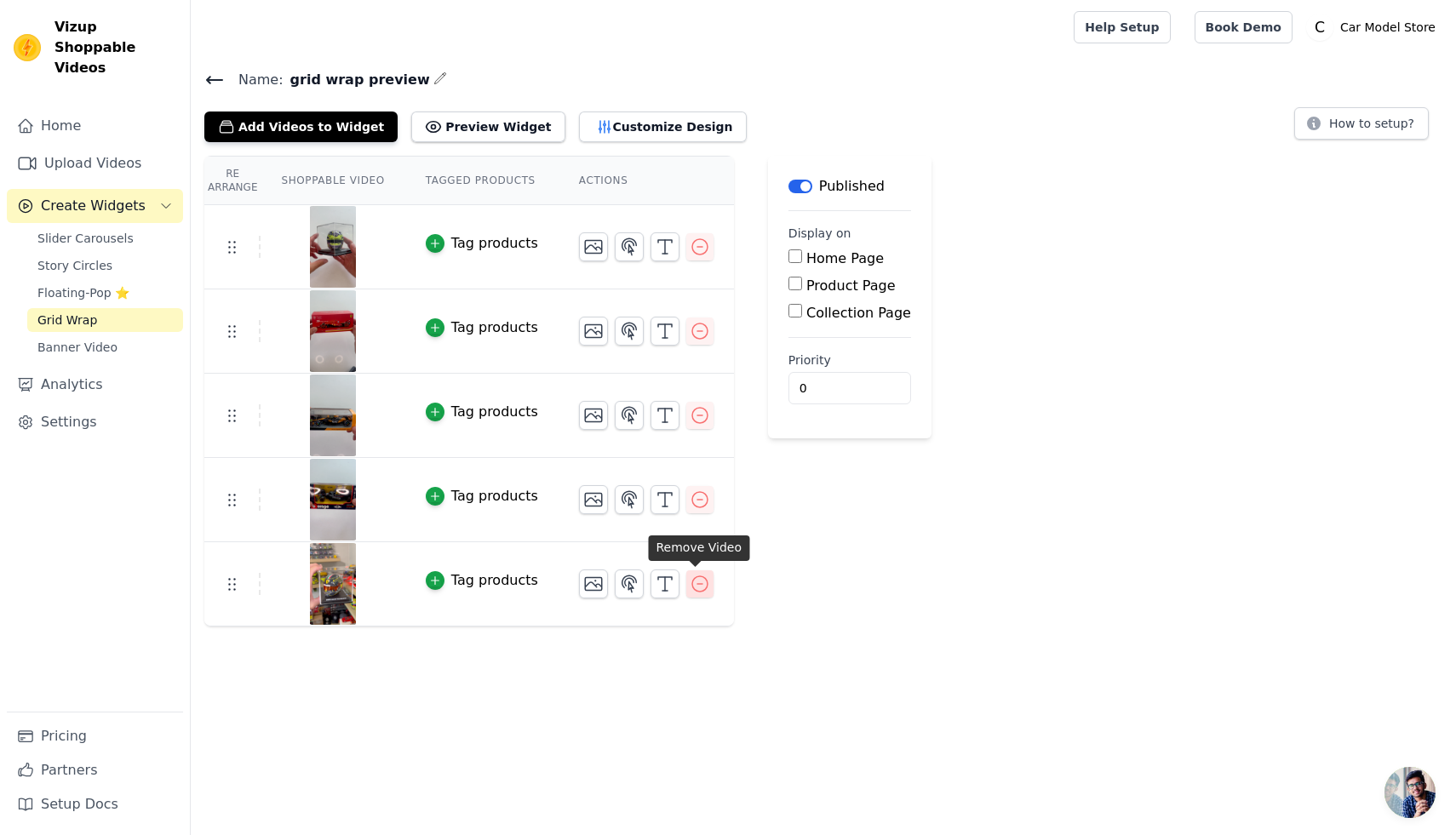
click at [698, 579] on icon "button" at bounding box center [700, 584] width 21 height 21
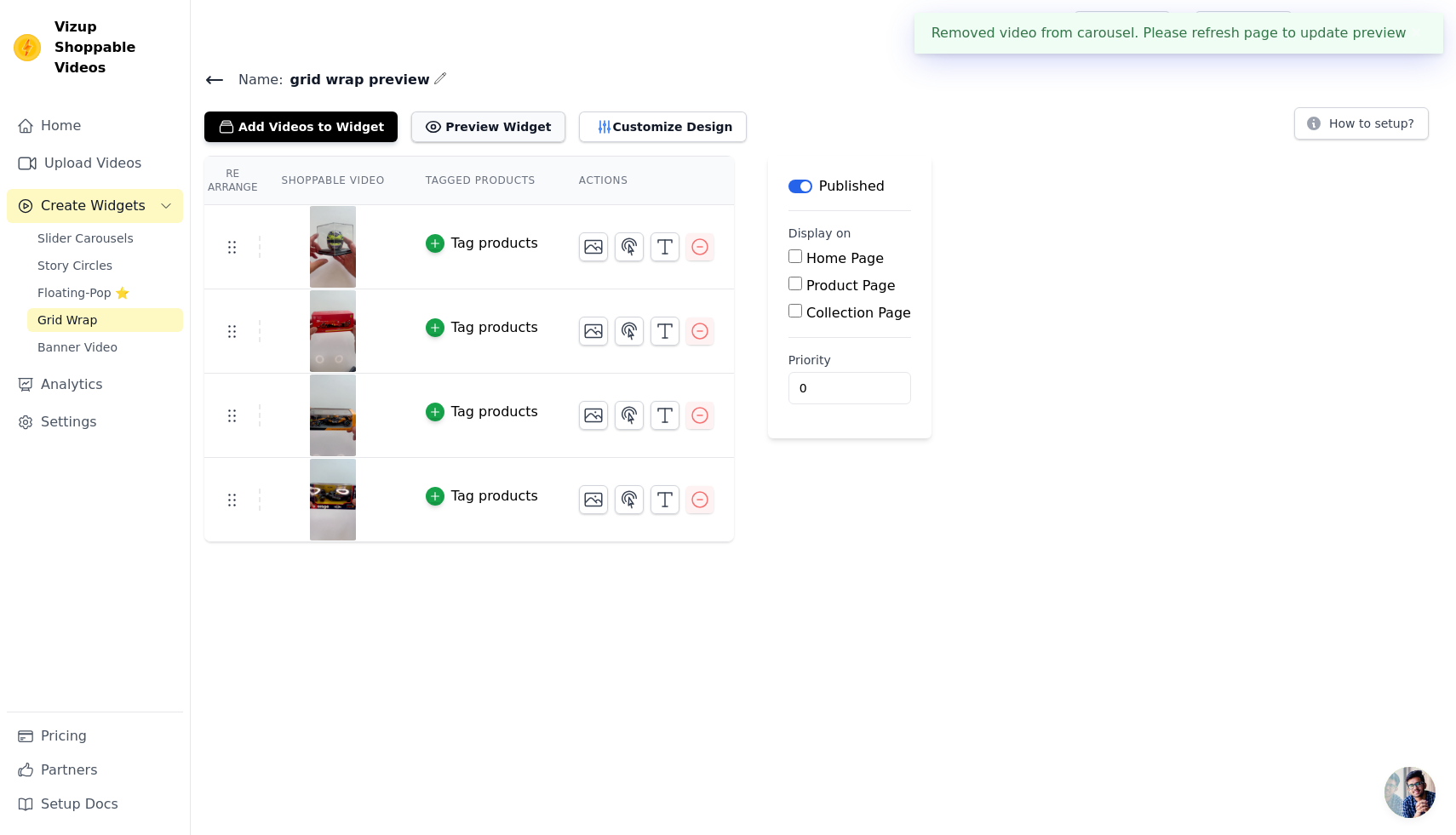
click at [457, 119] on button "Preview Widget" at bounding box center [488, 127] width 154 height 31
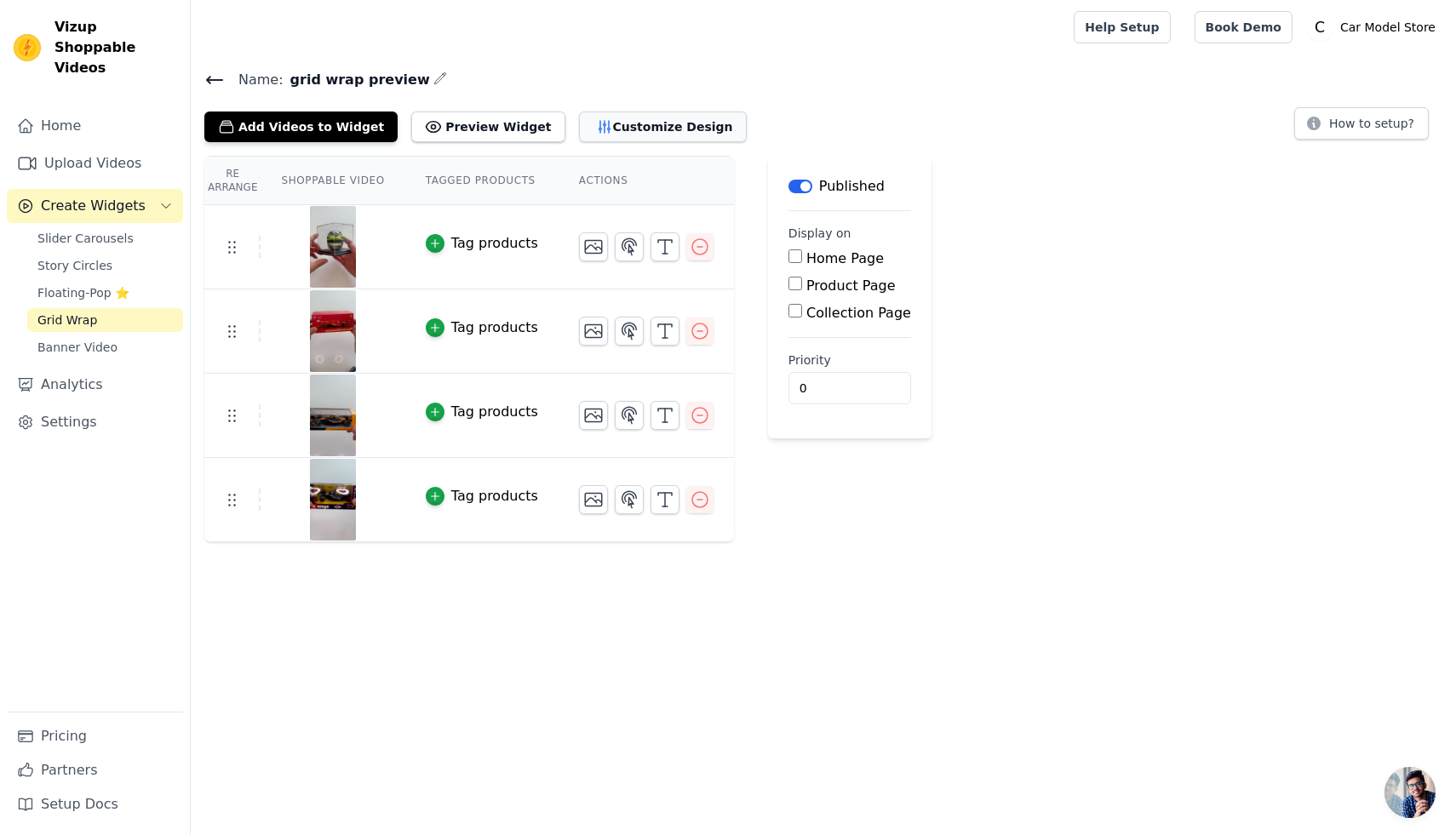
click at [606, 130] on button "Customize Design" at bounding box center [662, 127] width 167 height 31
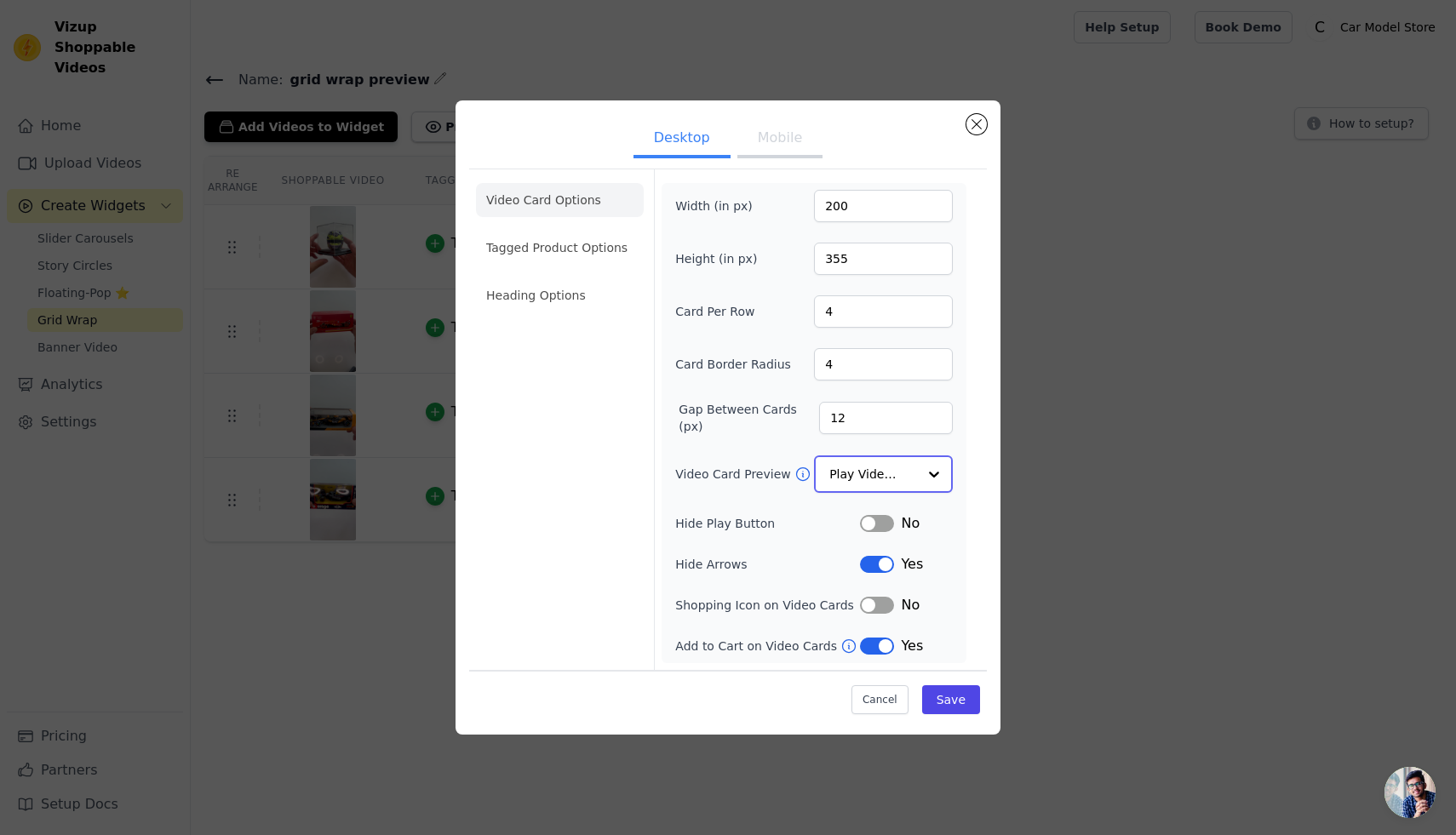
click at [889, 466] on input "Video Card Preview" at bounding box center [873, 475] width 88 height 34
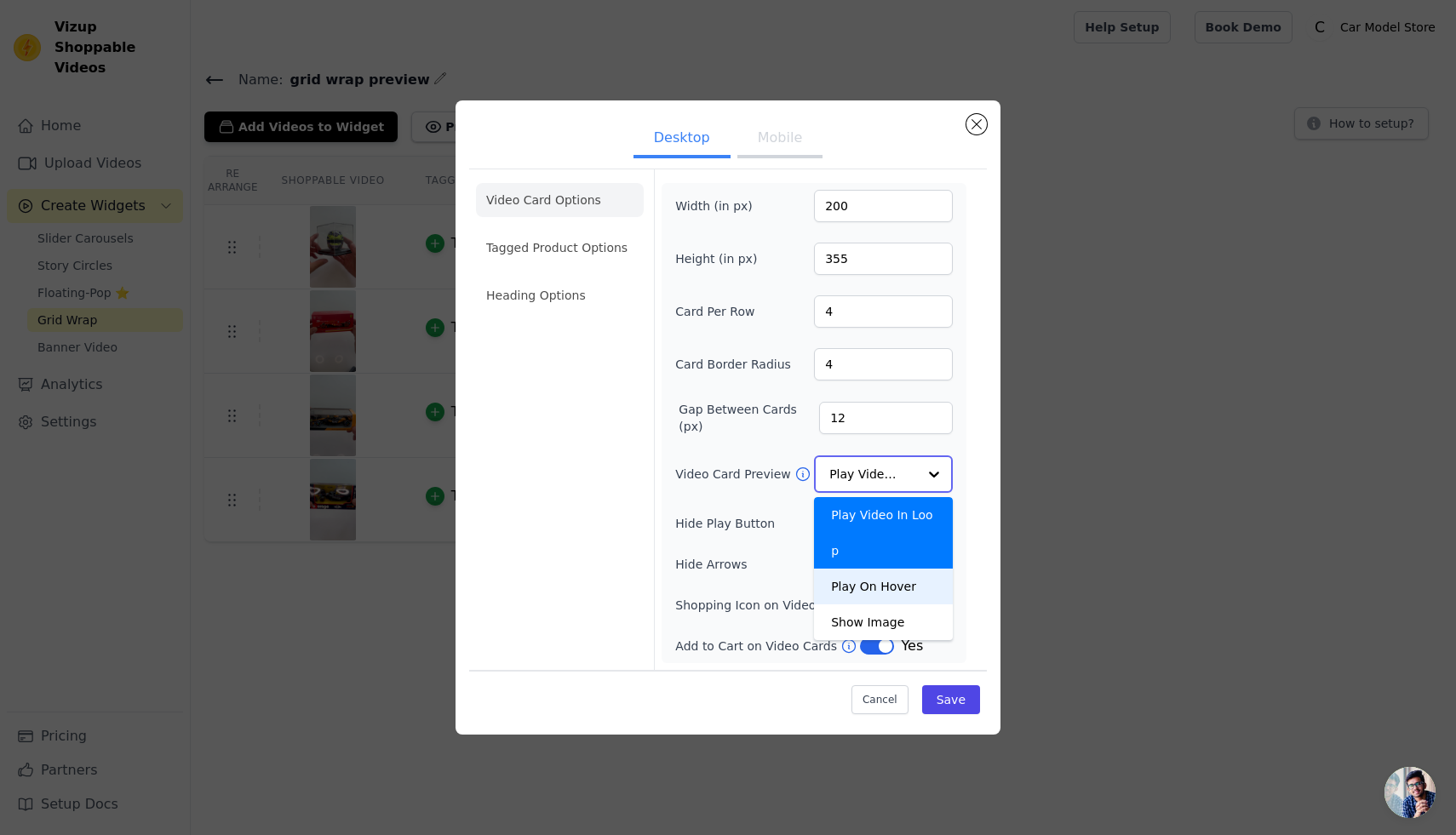
click at [896, 569] on div "Play On Hover" at bounding box center [883, 587] width 139 height 36
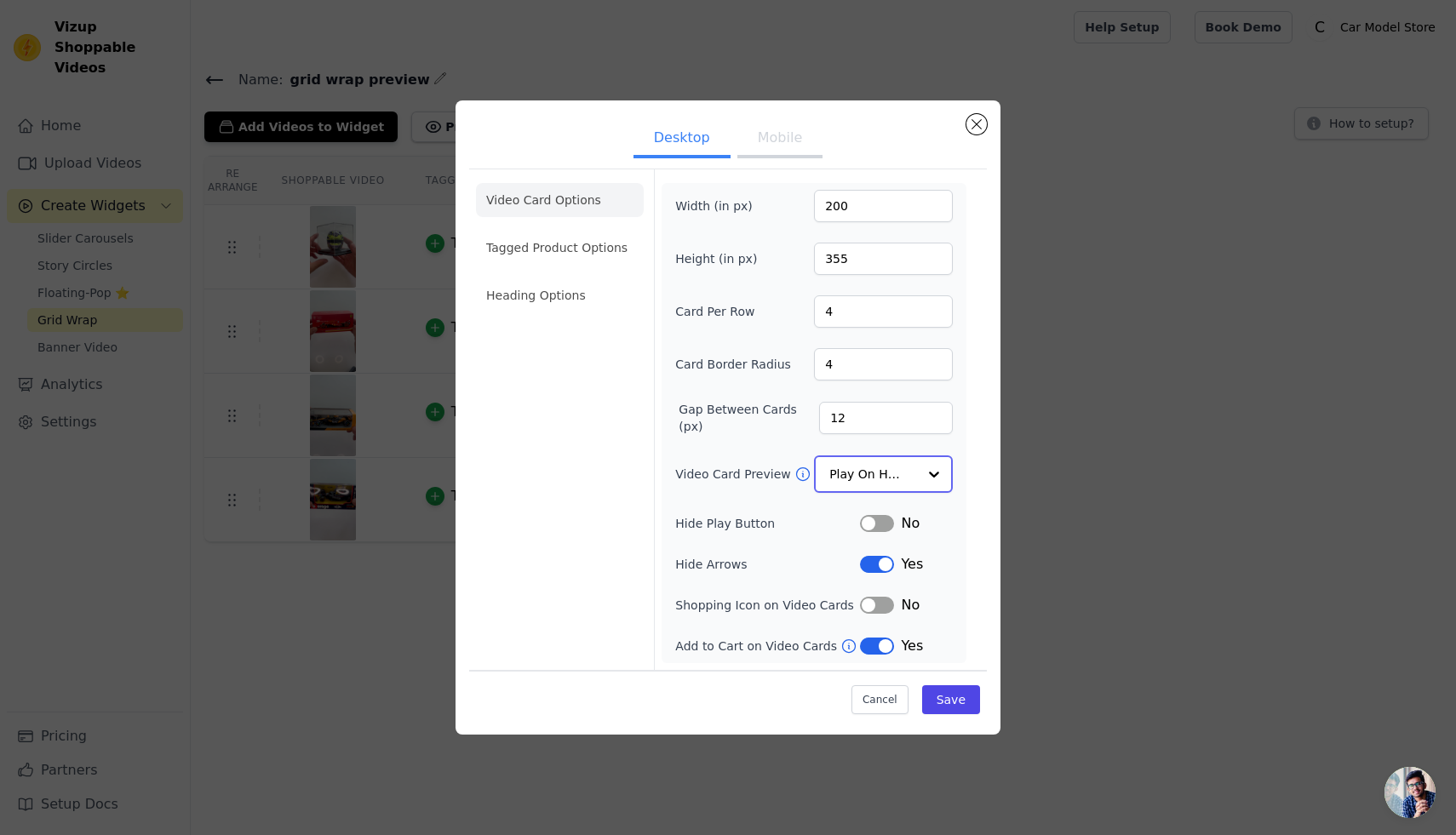
click at [889, 485] on input "Video Card Preview" at bounding box center [873, 475] width 88 height 34
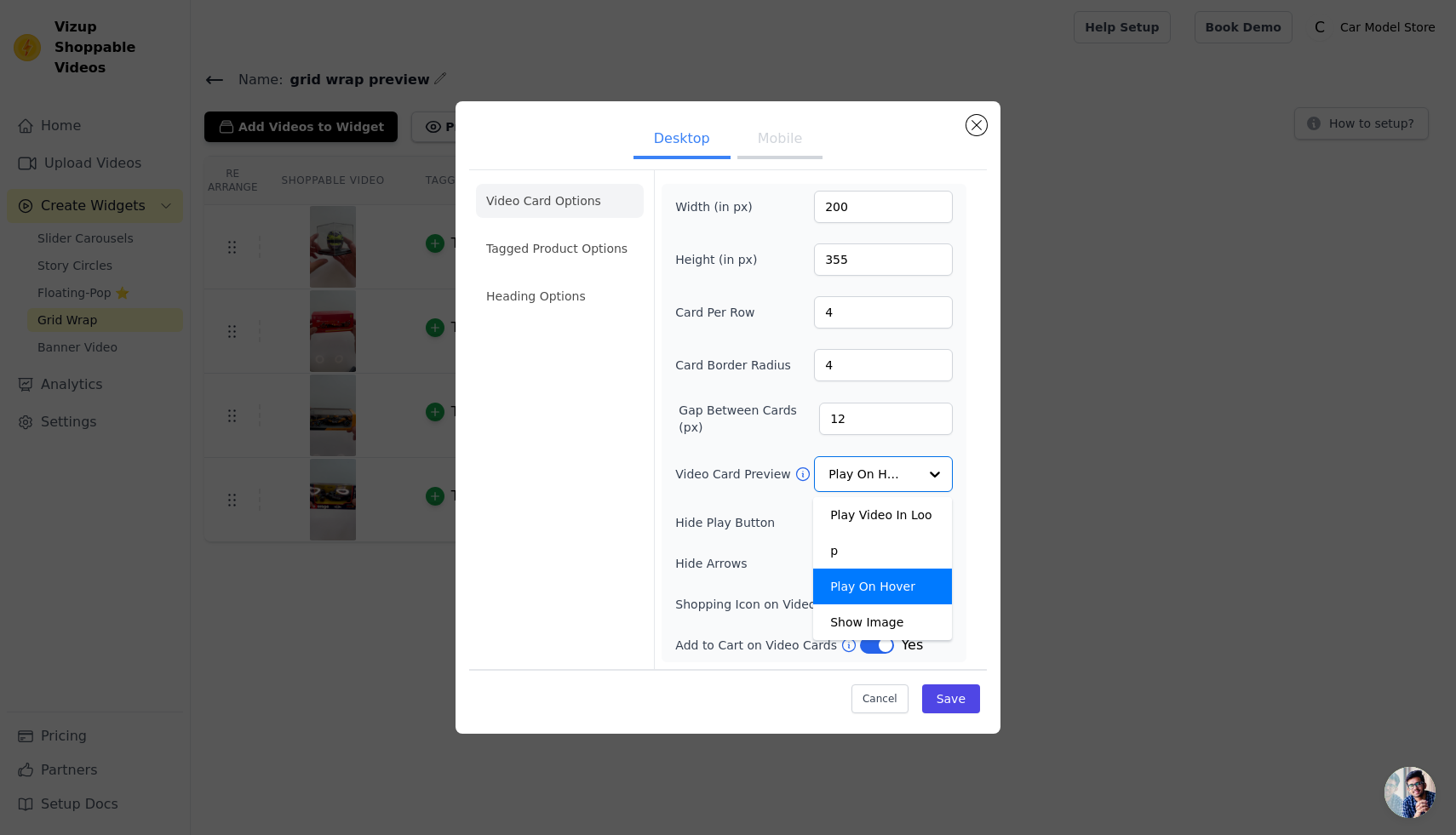
click at [772, 141] on button "Mobile" at bounding box center [780, 141] width 85 height 38
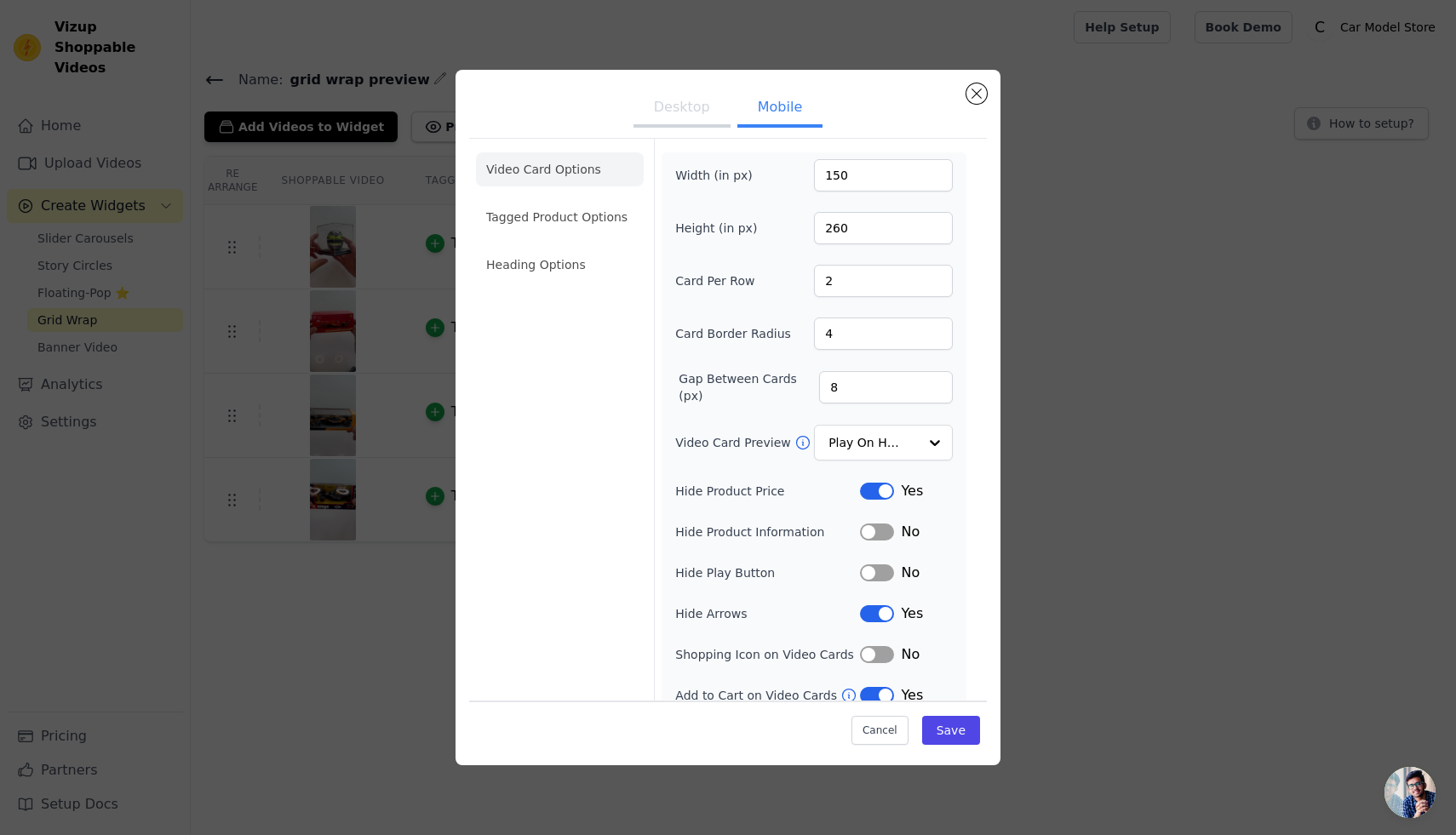
scroll to position [19, 0]
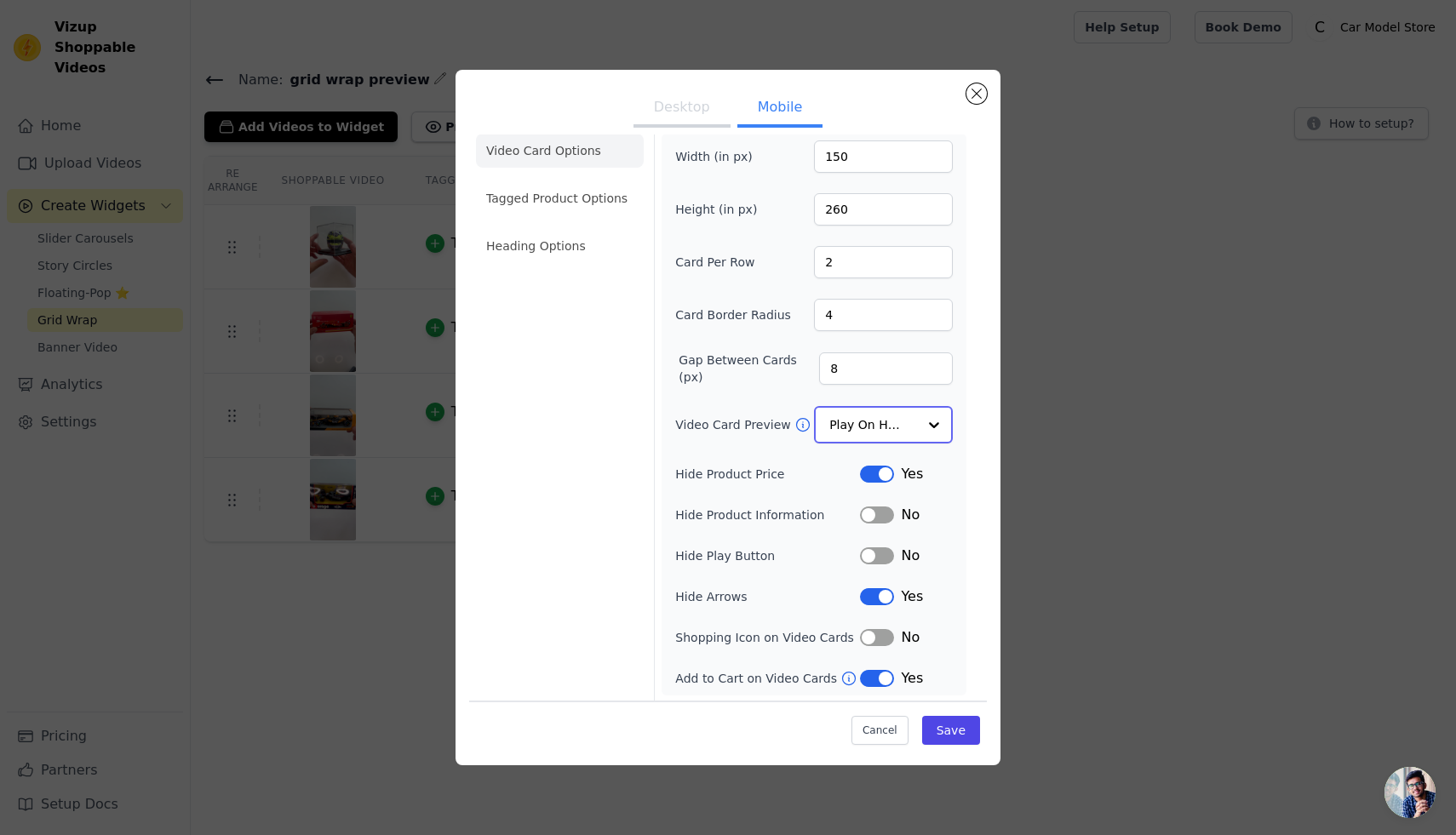
click at [864, 436] on input "Video Card Preview" at bounding box center [873, 425] width 88 height 34
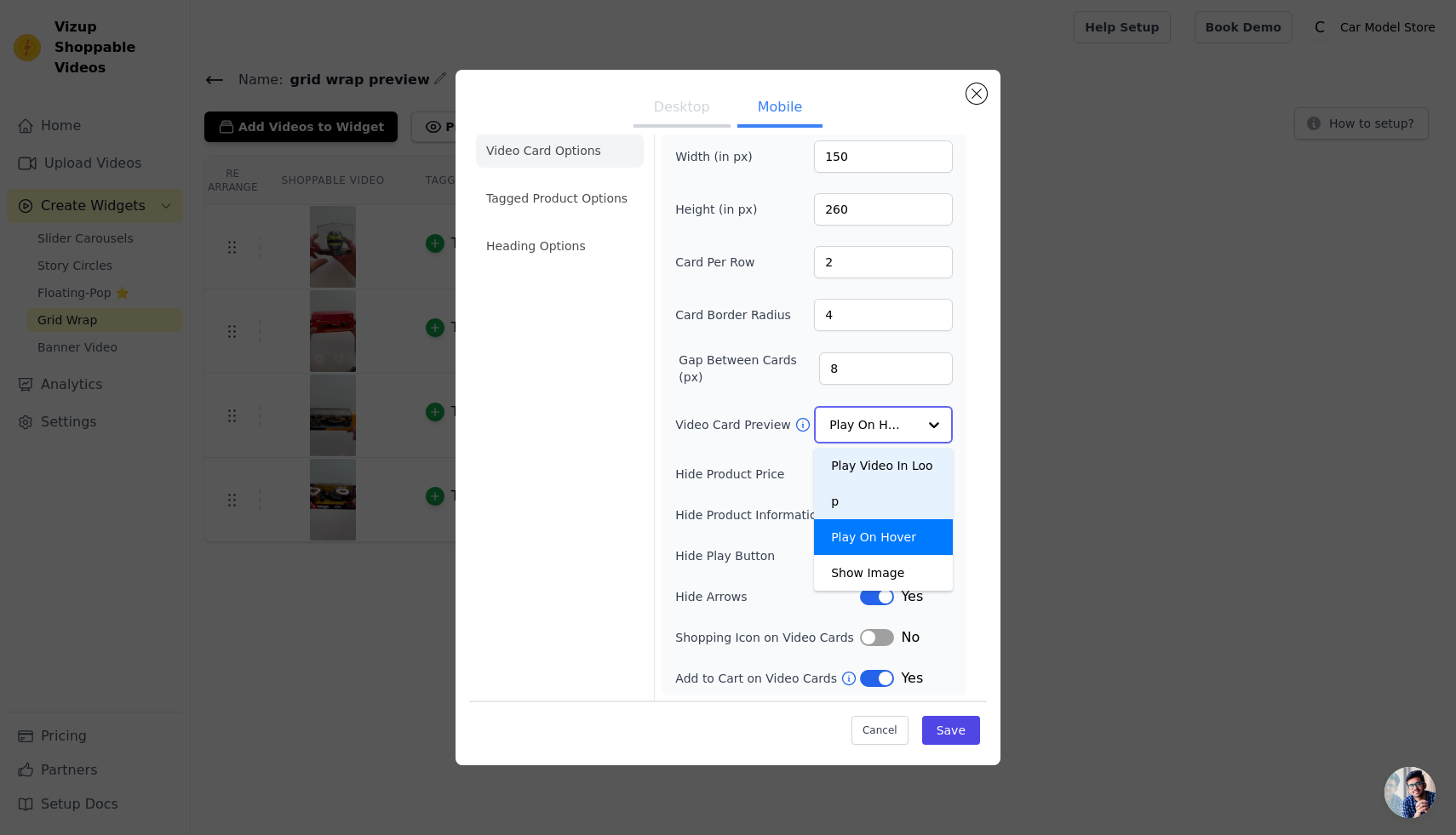
click at [866, 469] on div "Play Video In Loop" at bounding box center [883, 483] width 139 height 71
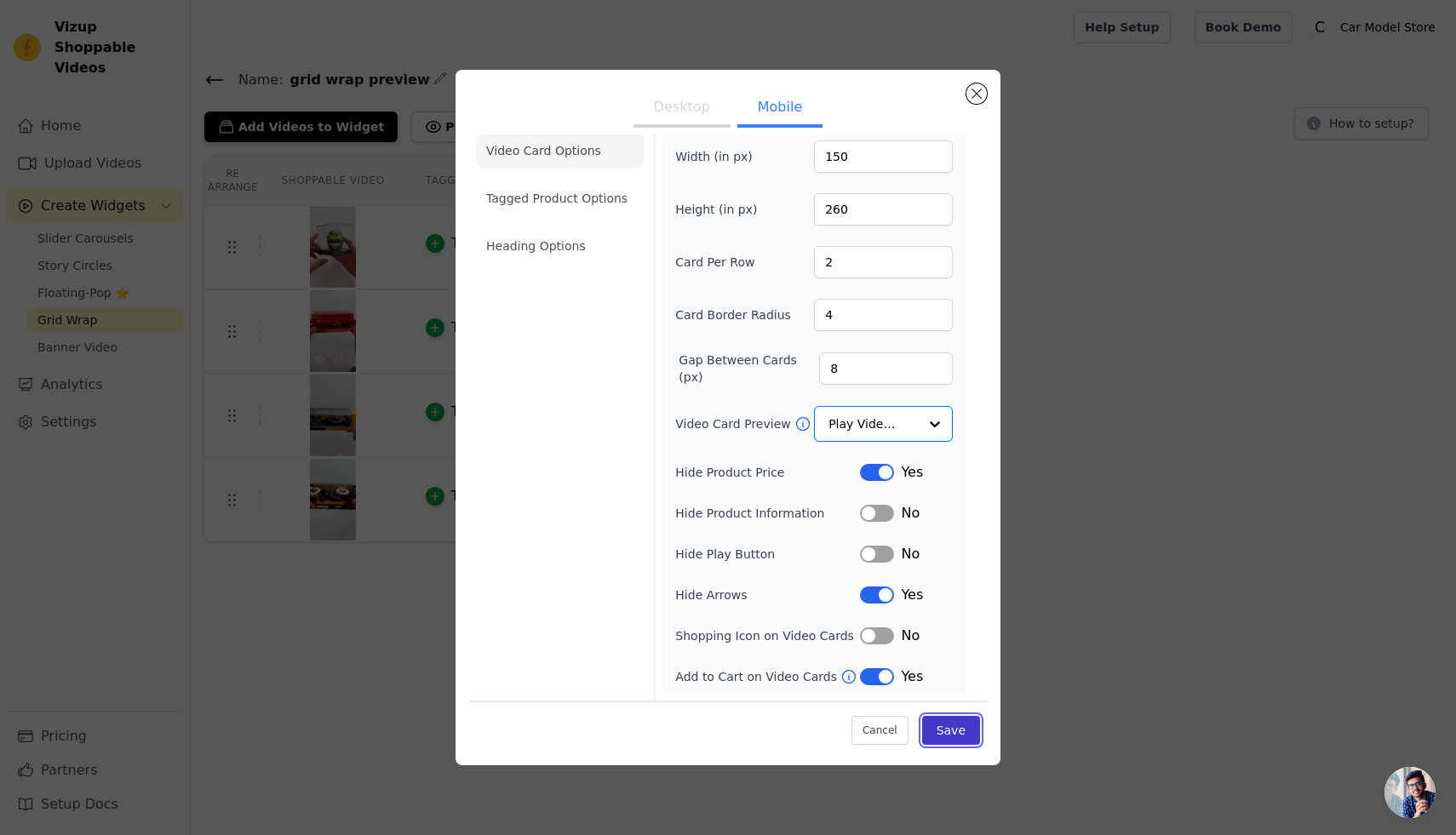
click at [962, 729] on button "Save" at bounding box center [950, 730] width 58 height 29
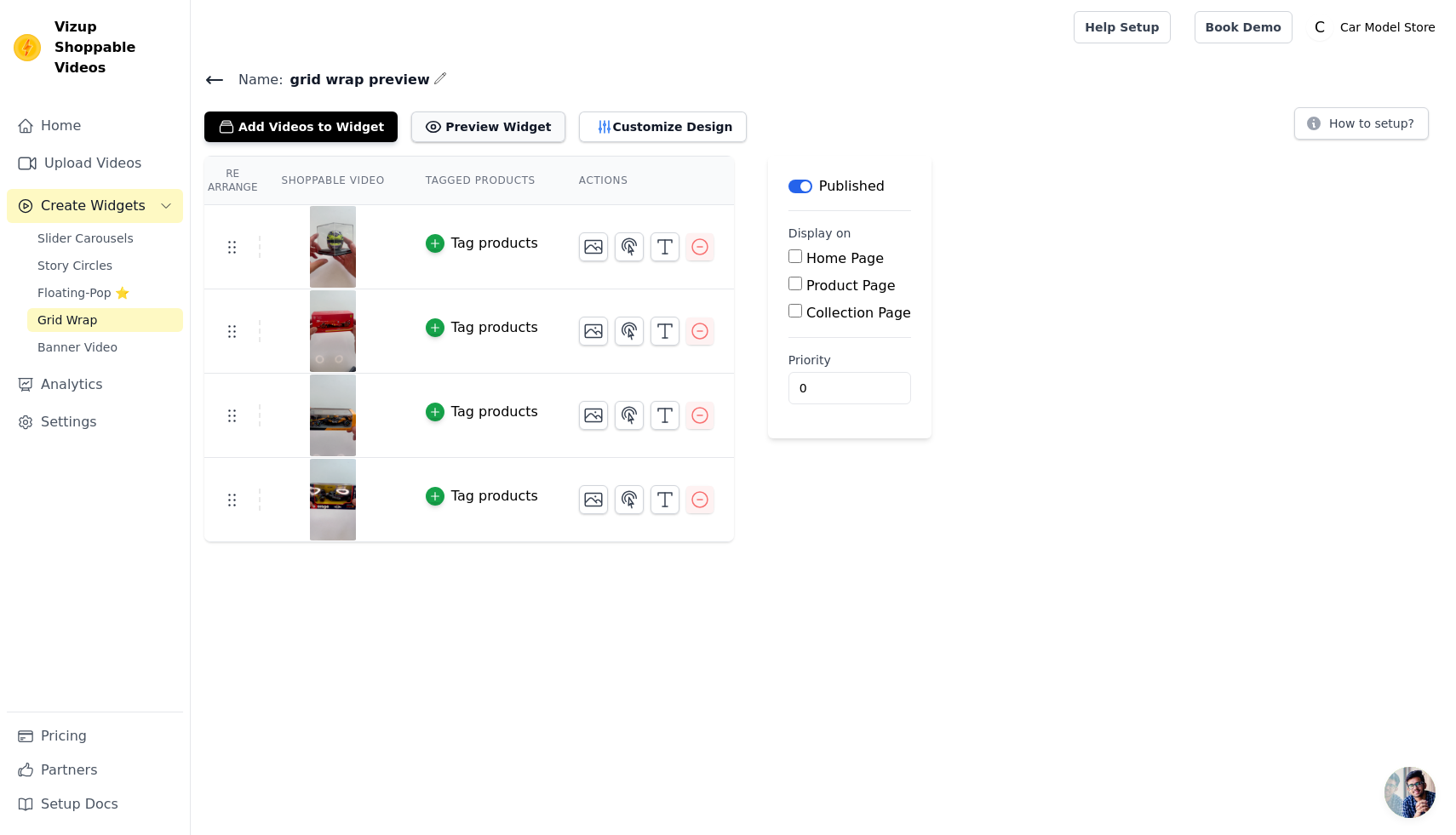
click at [447, 126] on button "Preview Widget" at bounding box center [488, 127] width 154 height 31
click at [579, 130] on button "Customize Design" at bounding box center [662, 127] width 167 height 31
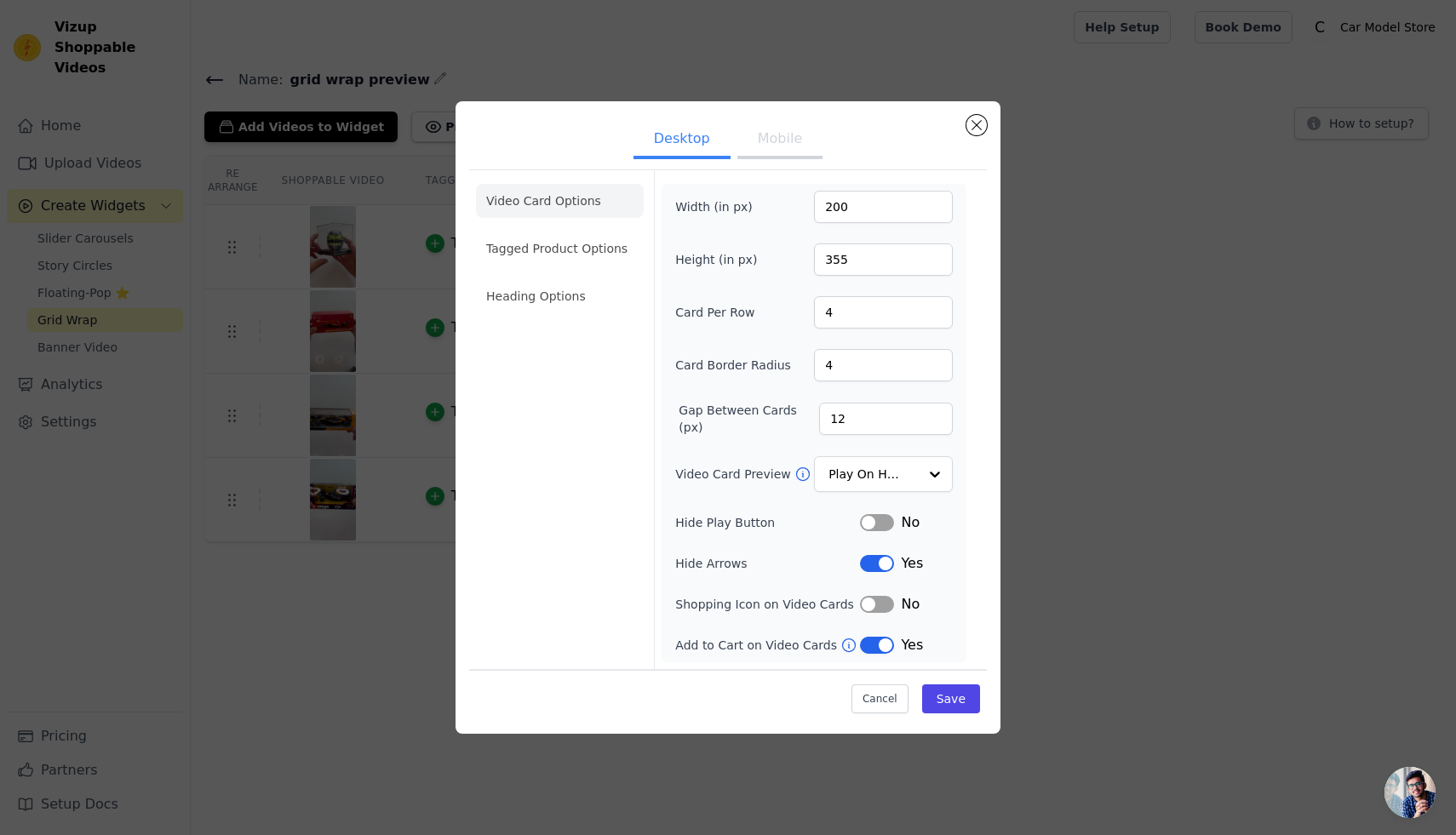
click at [784, 156] on button "Mobile" at bounding box center [780, 141] width 85 height 38
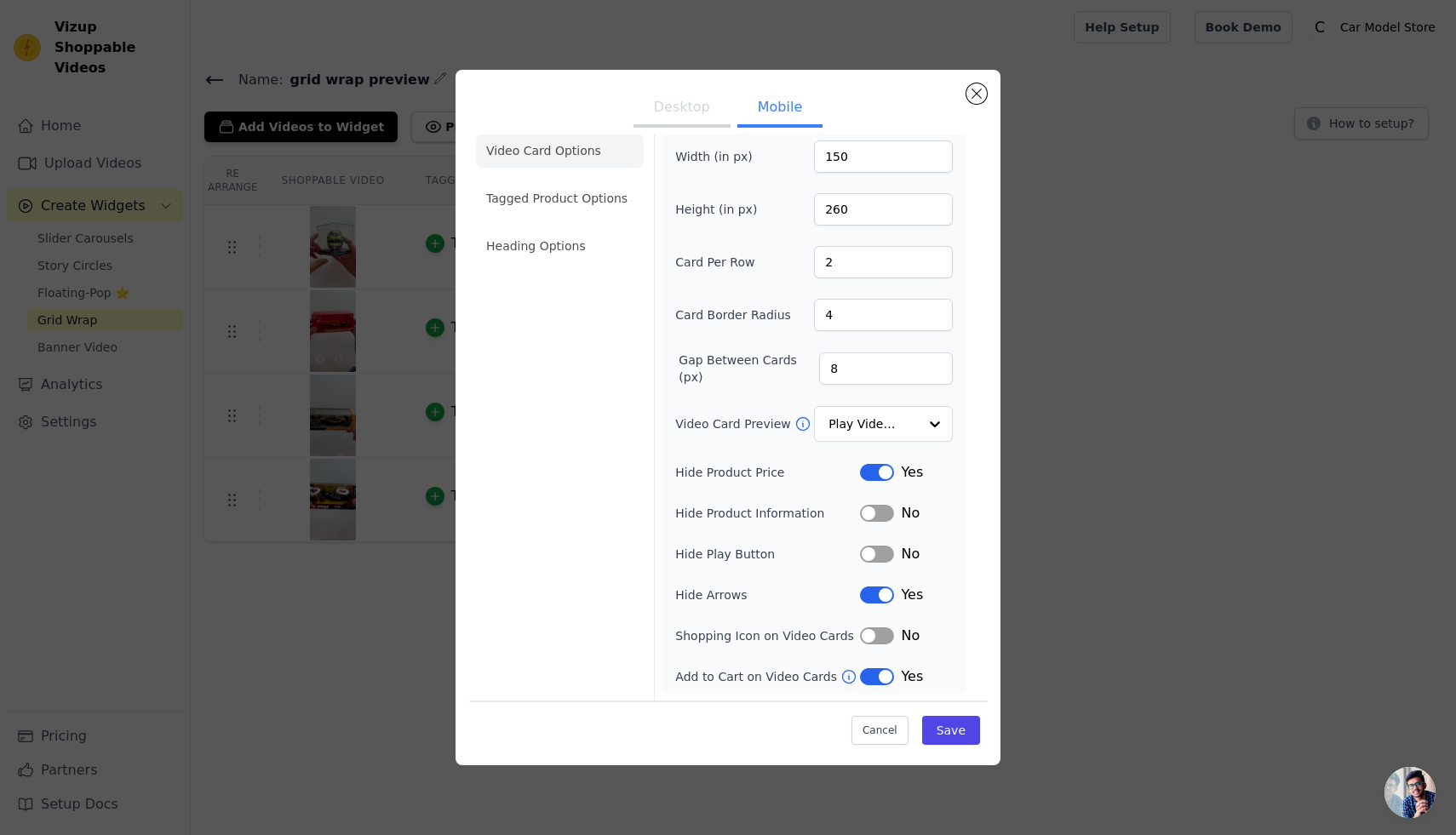
scroll to position [0, 0]
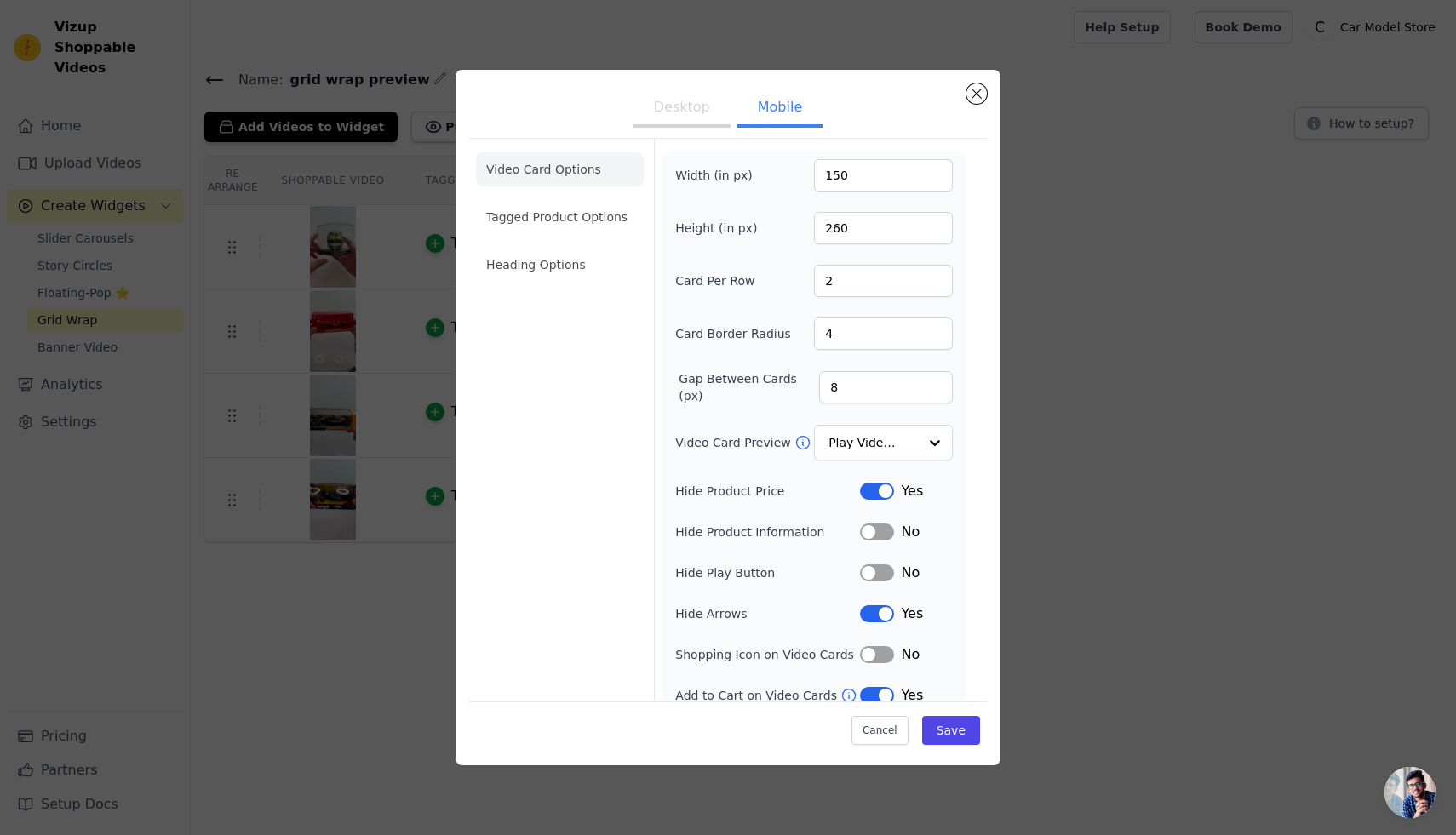
click at [986, 88] on ul "Desktop Mobile" at bounding box center [728, 109] width 518 height 51
click at [978, 95] on button "Close modal" at bounding box center [977, 94] width 21 height 21
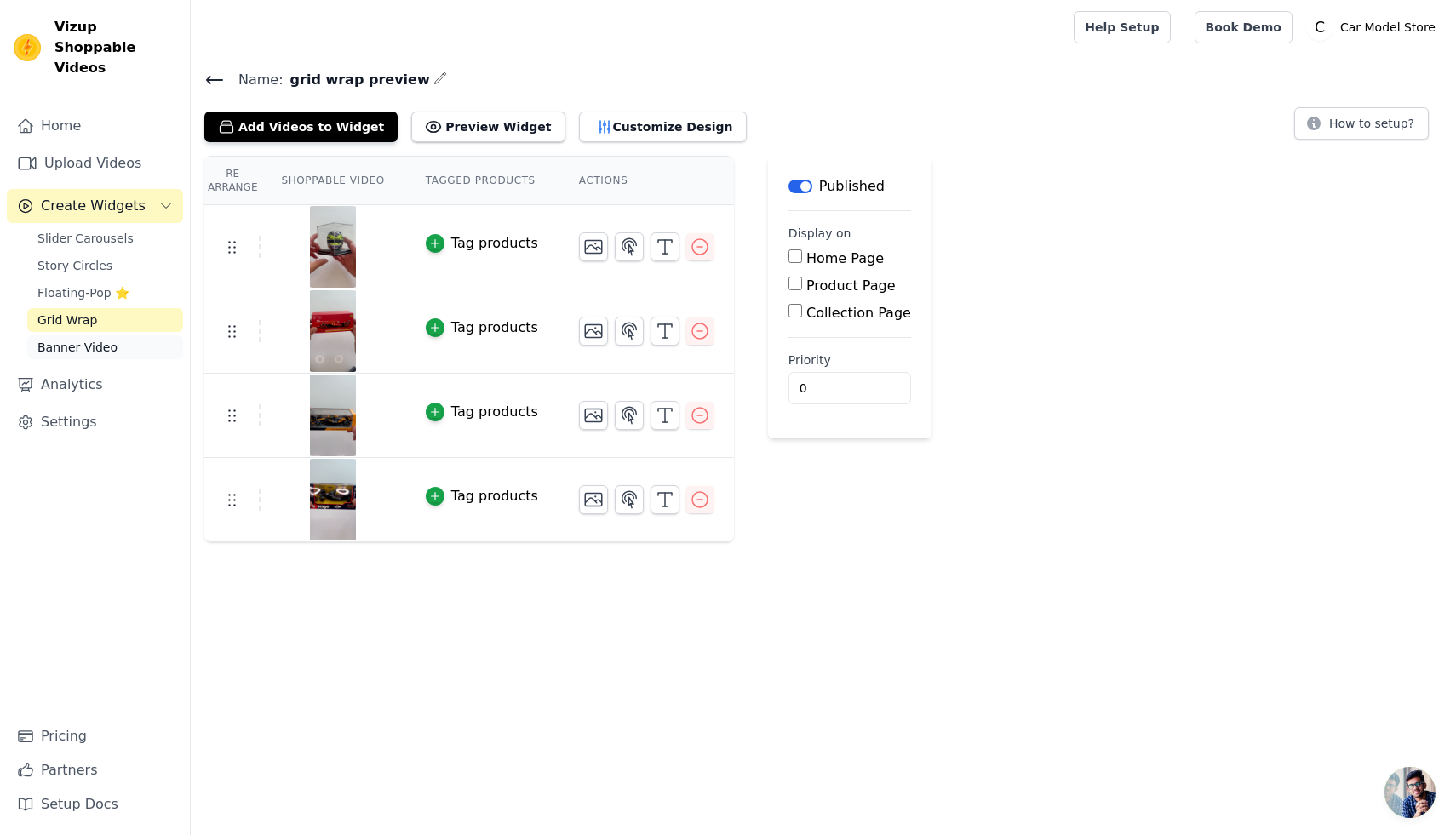
click at [99, 339] on span "Banner Video" at bounding box center [77, 348] width 80 height 17
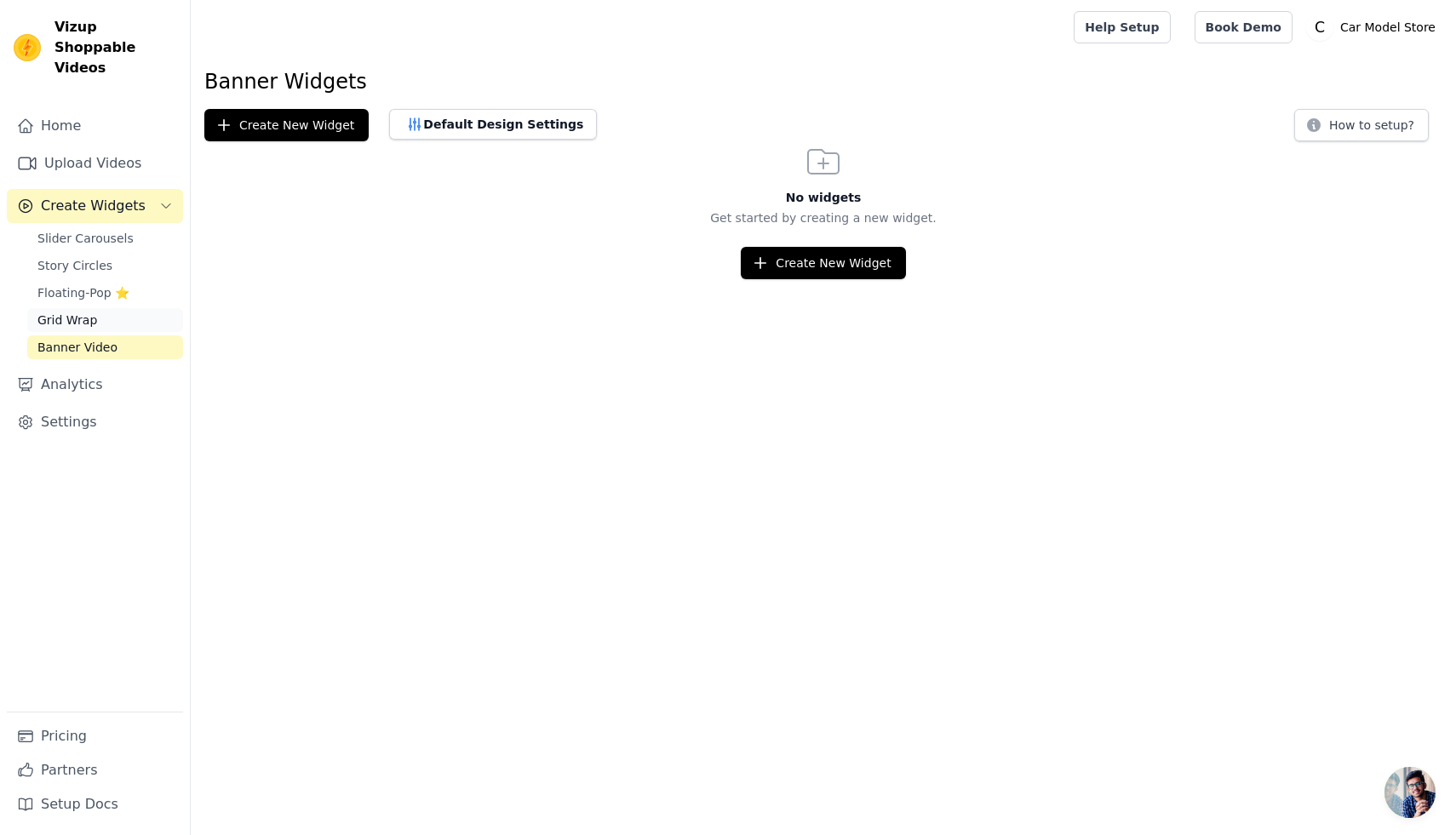
click at [97, 308] on link "Grid Wrap" at bounding box center [106, 320] width 156 height 24
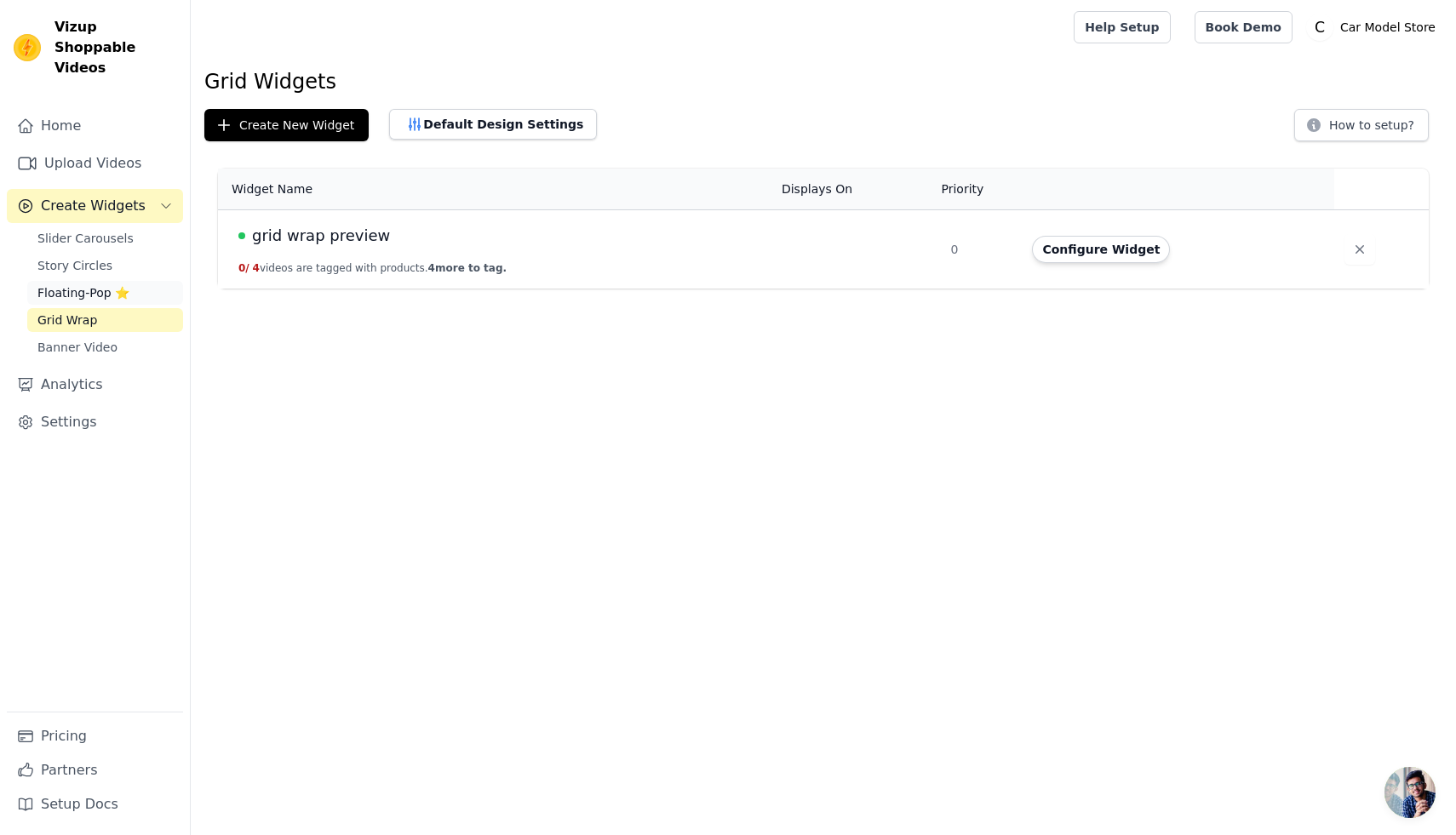
click at [136, 281] on link "Floating-Pop ⭐" at bounding box center [106, 293] width 156 height 24
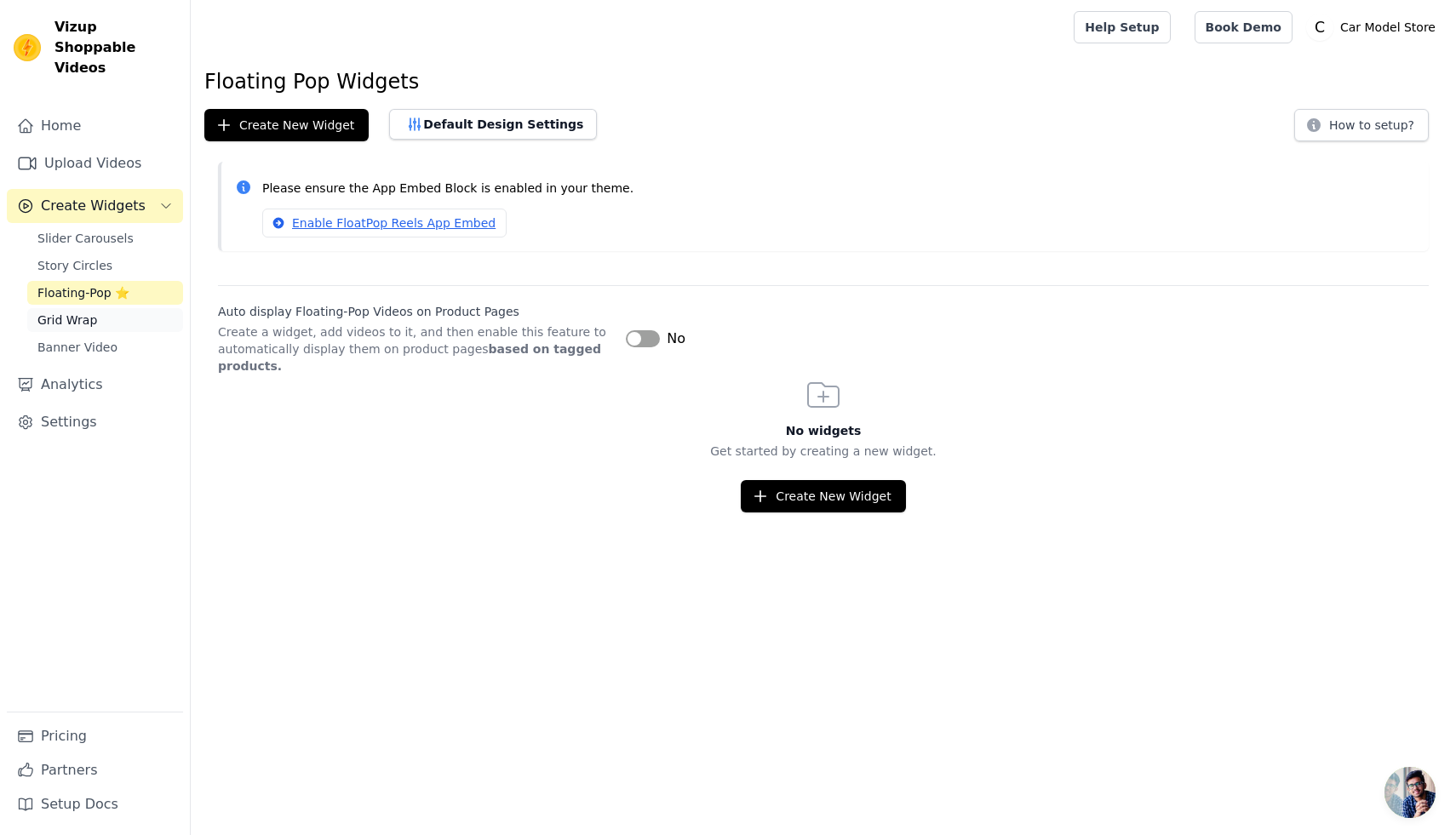
click at [96, 308] on link "Grid Wrap" at bounding box center [106, 320] width 156 height 24
